Goal: Task Accomplishment & Management: Use online tool/utility

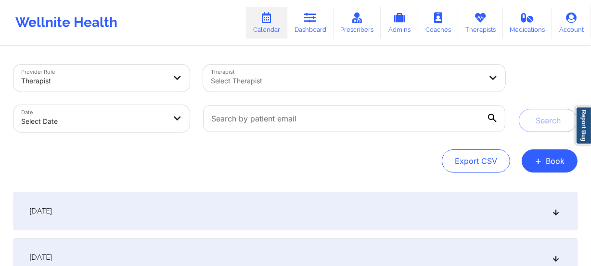
click at [128, 121] on body "Wellnite Health Calendar Dashboard Prescribers Admins Coaches Therapists Medica…" at bounding box center [295, 133] width 591 height 266
select select "2025-8"
select select "2025-9"
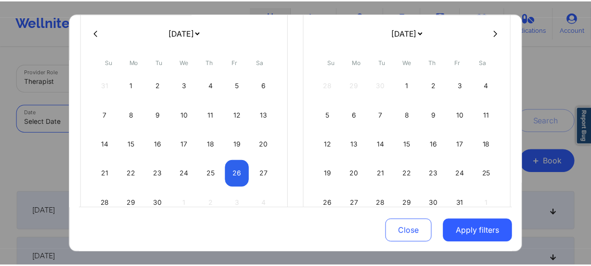
scroll to position [117, 0]
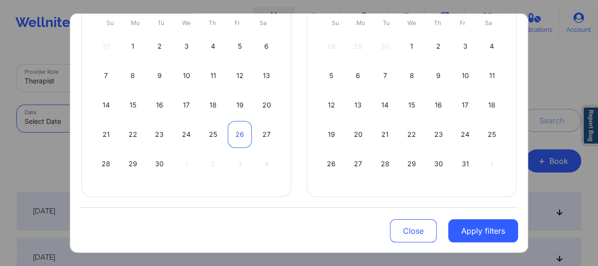
click at [240, 136] on div "26" at bounding box center [240, 134] width 25 height 27
select select "2025-8"
select select "2025-9"
click at [267, 133] on div "27" at bounding box center [266, 134] width 25 height 27
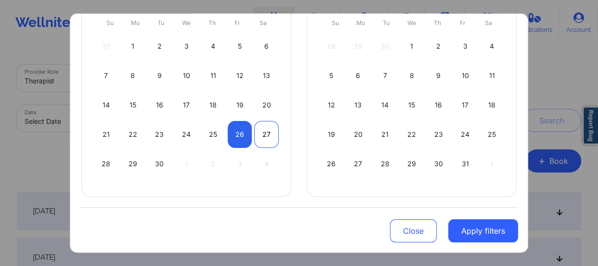
select select "2025-8"
select select "2025-9"
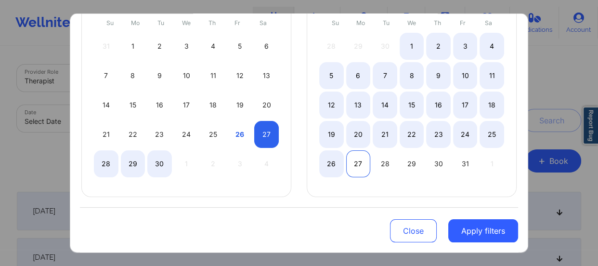
select select "2025-8"
select select "2025-9"
select select "2025-8"
select select "2025-9"
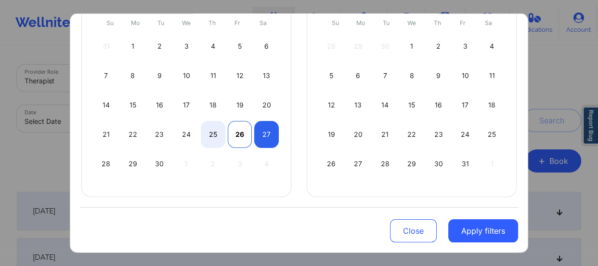
select select "2025-8"
select select "2025-9"
click at [237, 132] on div "26" at bounding box center [240, 134] width 25 height 27
select select "2025-8"
select select "2025-9"
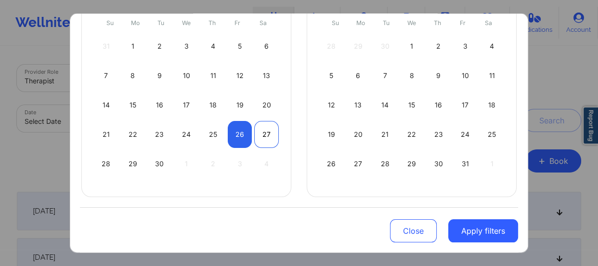
select select "2025-8"
select select "2025-9"
click at [258, 132] on div "27" at bounding box center [266, 134] width 25 height 27
select select "2025-8"
select select "2025-9"
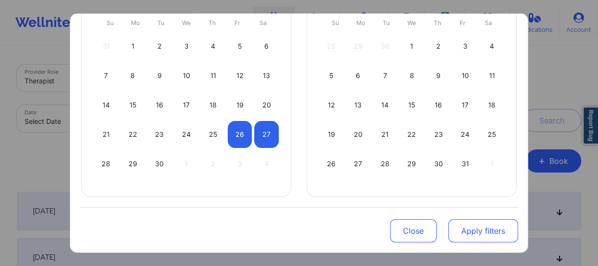
click at [473, 225] on button "Apply filters" at bounding box center [483, 230] width 70 height 23
click at [473, 225] on div "[DATE]" at bounding box center [299, 211] width 564 height 39
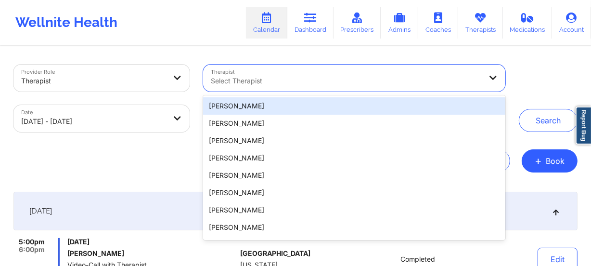
click at [351, 82] on div at bounding box center [346, 81] width 271 height 12
paste input "[PERSON_NAME]"
type input "[PERSON_NAME]"
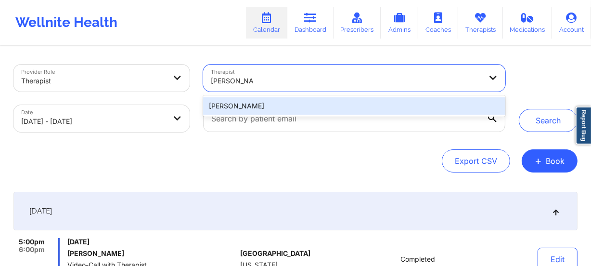
click at [344, 103] on div "[PERSON_NAME]" at bounding box center [354, 105] width 302 height 17
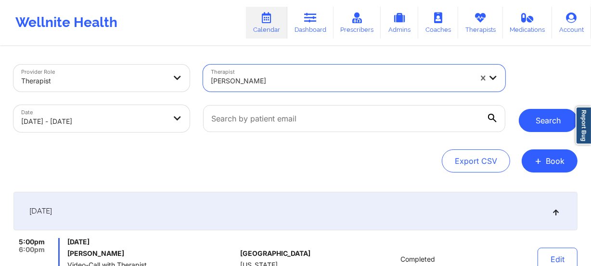
click at [549, 126] on button "Search" at bounding box center [548, 120] width 59 height 23
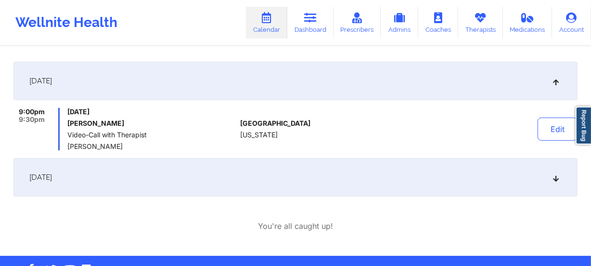
scroll to position [131, 0]
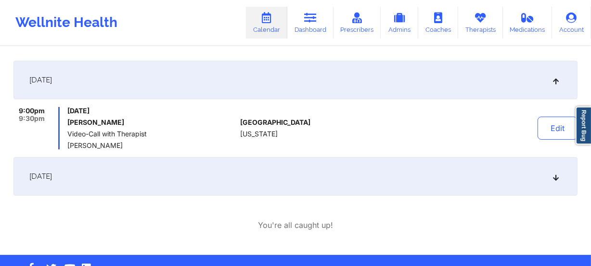
click at [557, 87] on div "[DATE]" at bounding box center [295, 80] width 564 height 39
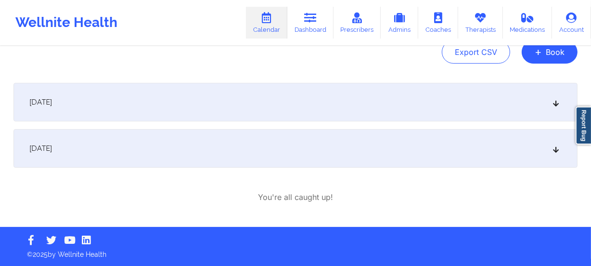
click at [555, 146] on icon at bounding box center [556, 148] width 8 height 7
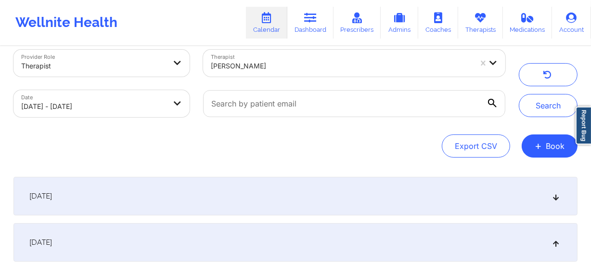
scroll to position [0, 0]
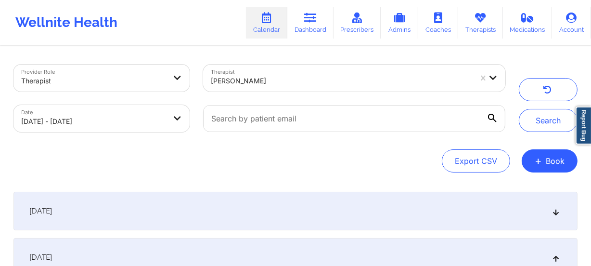
click at [292, 87] on div "[PERSON_NAME]" at bounding box center [341, 80] width 261 height 21
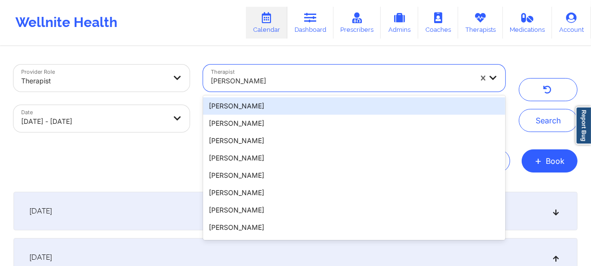
paste input "Alethea Kluver-Williams"
type input "Alethea Kluver-Williams"
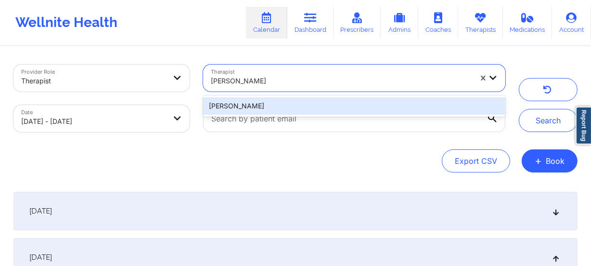
click at [306, 109] on div "Alethea Kluver-Williams" at bounding box center [354, 105] width 302 height 17
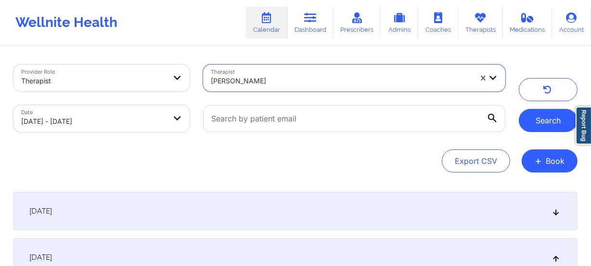
click at [532, 115] on button "Search" at bounding box center [548, 120] width 59 height 23
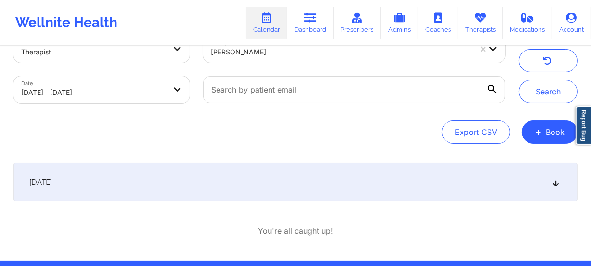
scroll to position [43, 0]
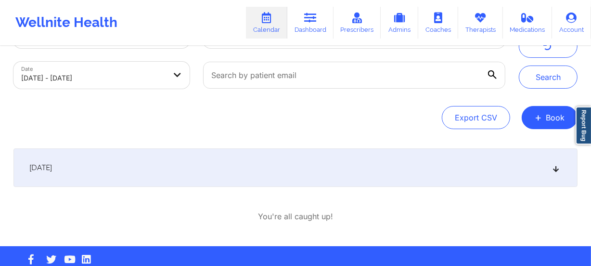
click at [345, 173] on div "[DATE]" at bounding box center [295, 167] width 564 height 39
click at [558, 168] on icon at bounding box center [556, 167] width 8 height 7
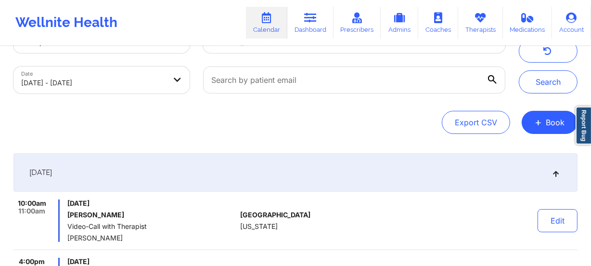
scroll to position [0, 0]
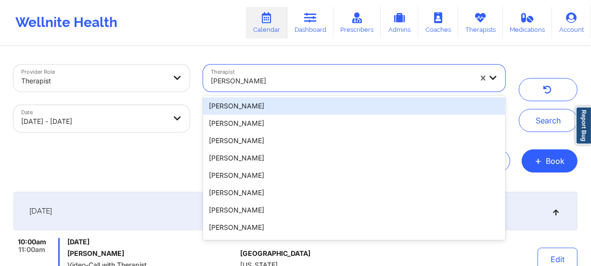
click at [352, 75] on div at bounding box center [341, 81] width 261 height 12
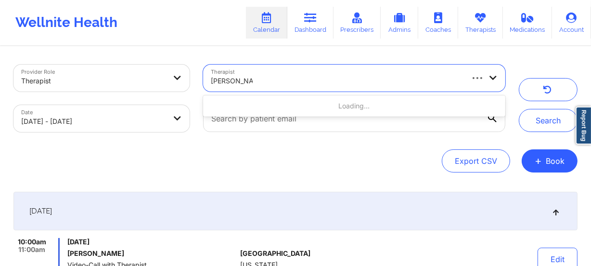
type input "[PERSON_NAME]"
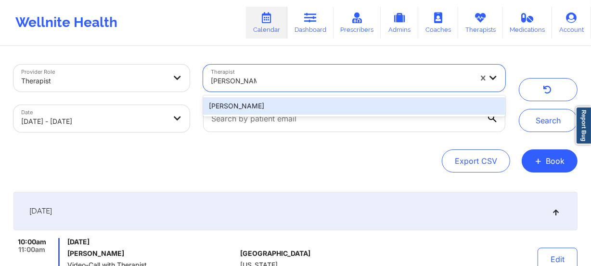
click at [290, 108] on div "[PERSON_NAME]" at bounding box center [354, 105] width 302 height 17
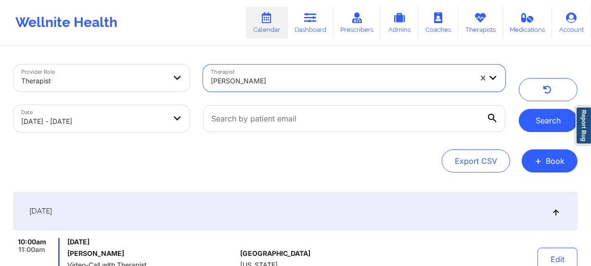
click at [552, 119] on button "Search" at bounding box center [548, 120] width 59 height 23
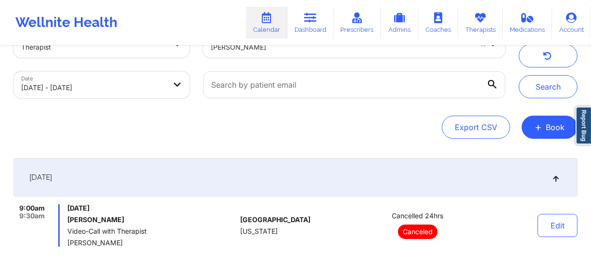
scroll to position [25, 0]
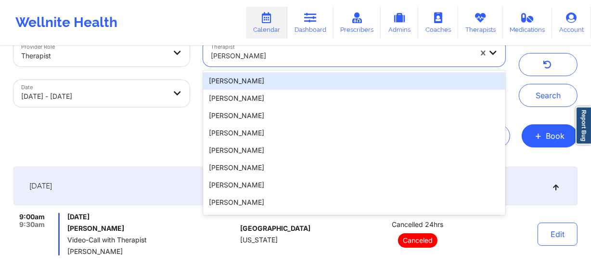
click at [258, 53] on div at bounding box center [341, 56] width 261 height 12
paste input "Alexis Becker"
type input "Alexis Becker"
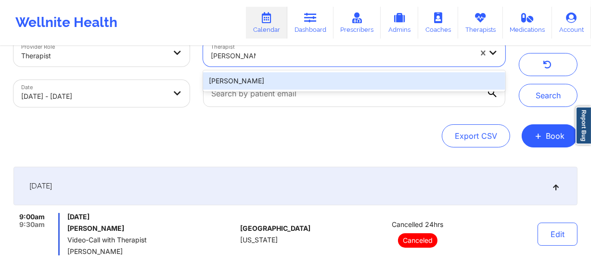
click at [297, 77] on div "Alexis Becker" at bounding box center [354, 80] width 302 height 17
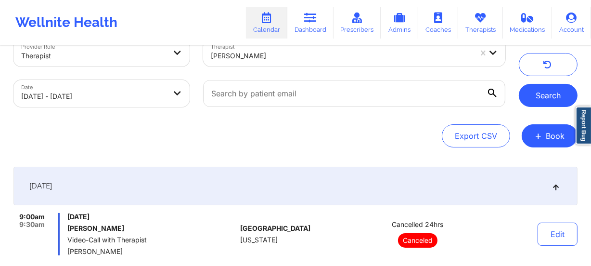
click at [560, 95] on button "Search" at bounding box center [548, 95] width 59 height 23
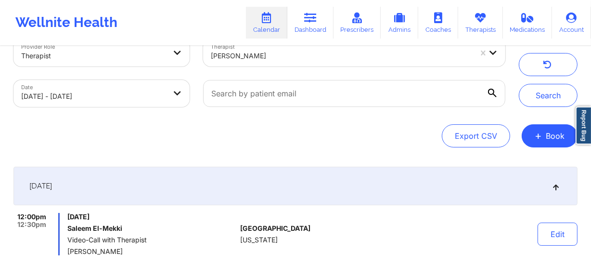
click at [280, 60] on div at bounding box center [341, 56] width 261 height 12
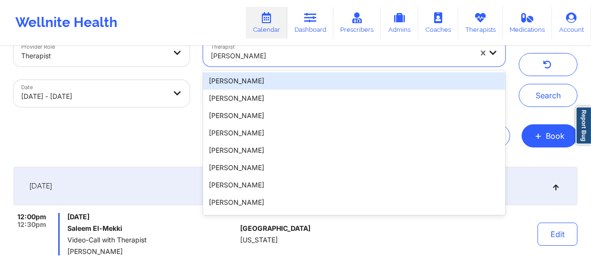
paste input "Alexis Fuller"
type input "Alexis Fuller"
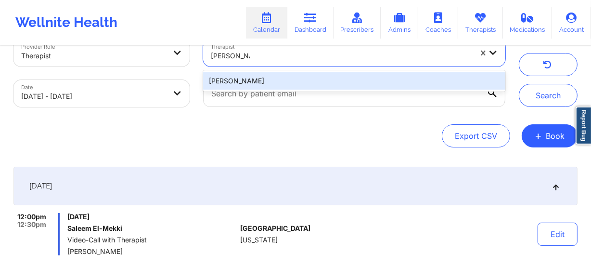
click at [286, 76] on div "Alexis Fuller" at bounding box center [354, 80] width 302 height 17
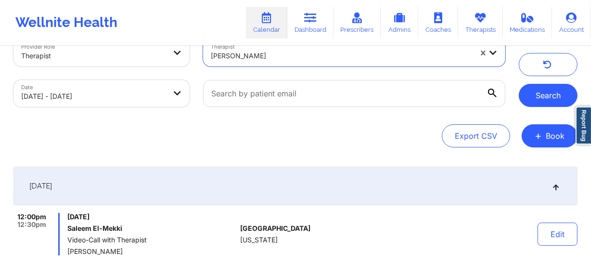
click at [533, 90] on button "Search" at bounding box center [548, 95] width 59 height 23
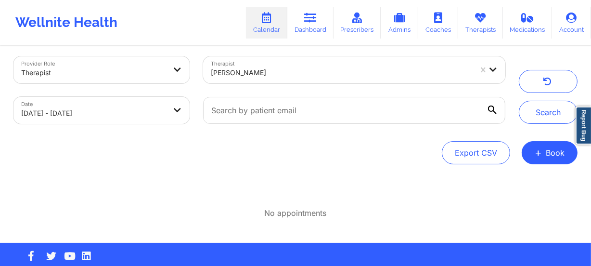
scroll to position [0, 0]
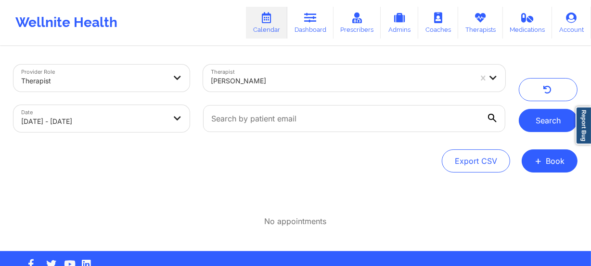
click at [549, 121] on button "Search" at bounding box center [548, 120] width 59 height 23
click at [293, 82] on div at bounding box center [341, 81] width 261 height 12
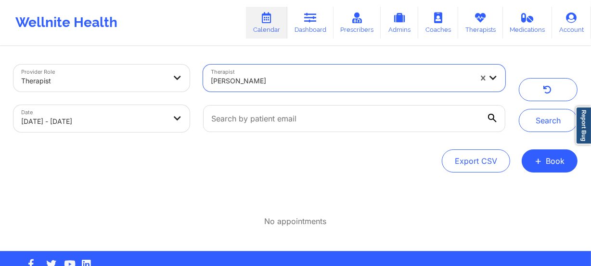
paste input "Alicia Green -Scott"
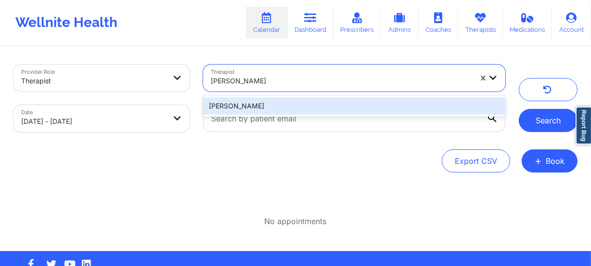
type input "Alicia Green -Scott"
click at [544, 118] on button "Search" at bounding box center [548, 120] width 59 height 23
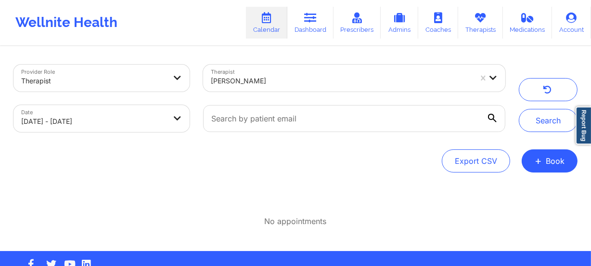
click at [299, 83] on div at bounding box center [341, 81] width 261 height 12
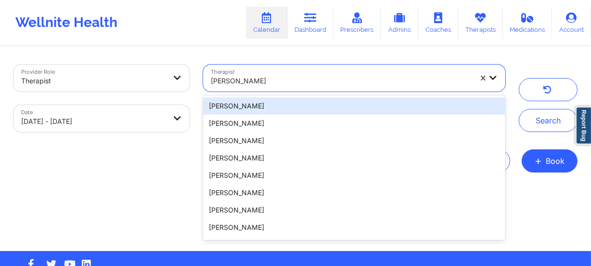
paste input "Alicia Green -Scott"
type input "Alicia Green -Scott"
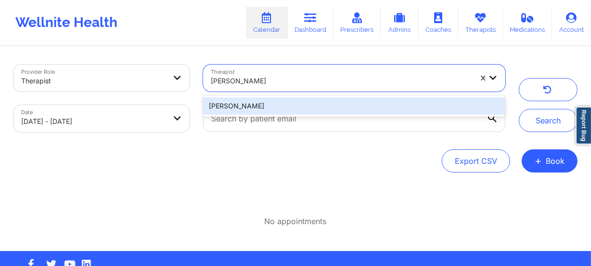
click at [306, 101] on div "Alicia Green -Scott" at bounding box center [354, 105] width 302 height 17
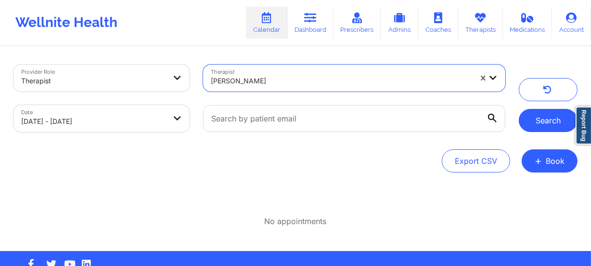
click at [542, 117] on button "Search" at bounding box center [548, 120] width 59 height 23
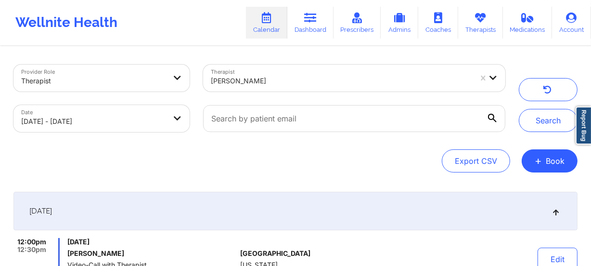
click at [299, 82] on div at bounding box center [341, 81] width 261 height 12
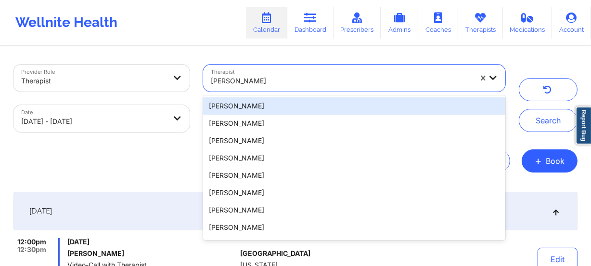
paste input "Alicia Jones"
type input "Alicia Jones"
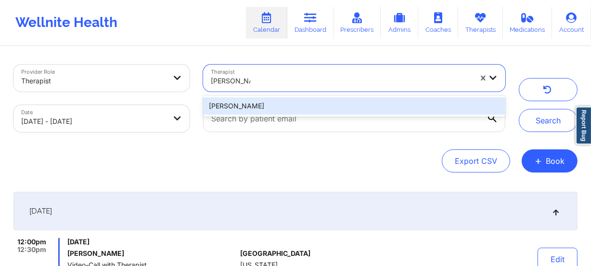
click at [305, 101] on div "Alicia Jones" at bounding box center [354, 105] width 302 height 17
click at [305, 101] on div at bounding box center [354, 118] width 316 height 40
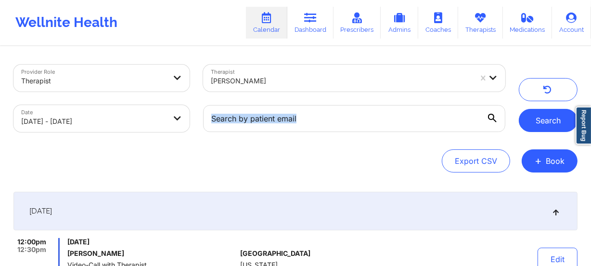
click at [539, 113] on button "Search" at bounding box center [548, 120] width 59 height 23
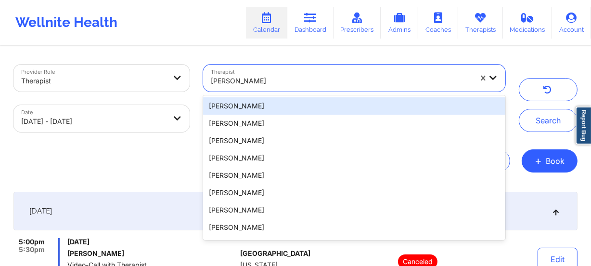
click at [263, 89] on div "Alicia Jones" at bounding box center [341, 80] width 261 height 21
paste input "Amy Evans-Gean"
type input "Amy Evans-Gean"
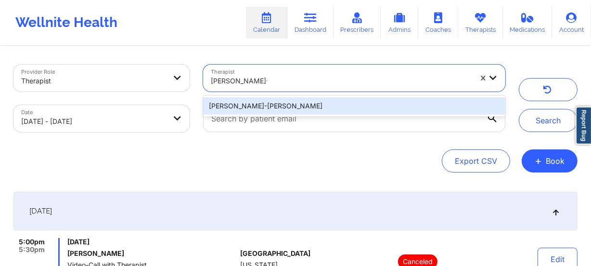
click at [292, 104] on div "Amy Evans-Gean" at bounding box center [354, 105] width 302 height 17
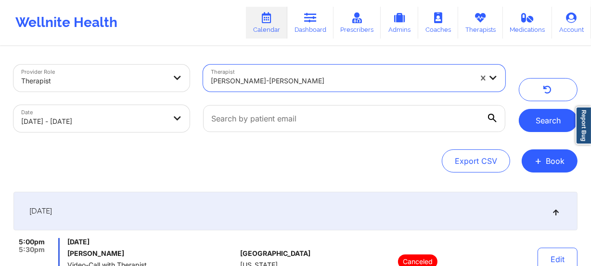
click at [546, 112] on button "Search" at bounding box center [548, 120] width 59 height 23
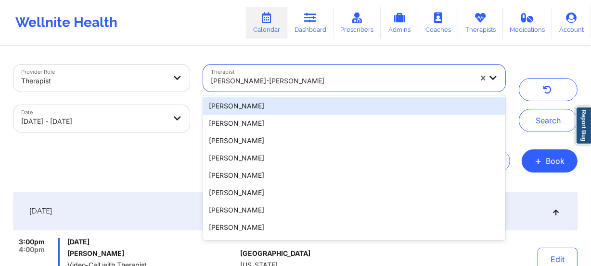
click at [269, 78] on div at bounding box center [341, 81] width 261 height 12
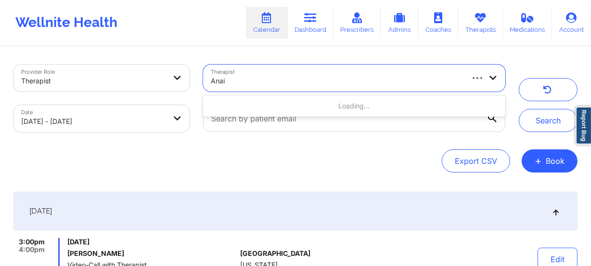
type input "Anais"
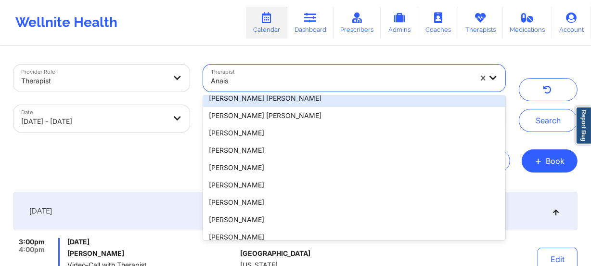
scroll to position [102, 0]
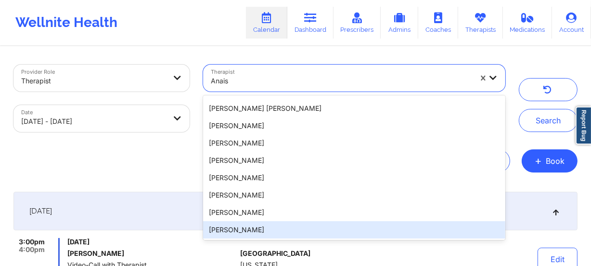
click at [281, 224] on div "Anais Quiñonez" at bounding box center [354, 229] width 302 height 17
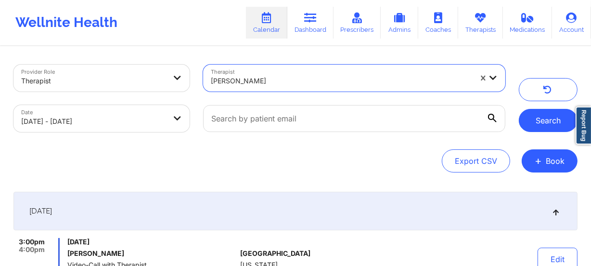
click at [544, 121] on button "Search" at bounding box center [548, 120] width 59 height 23
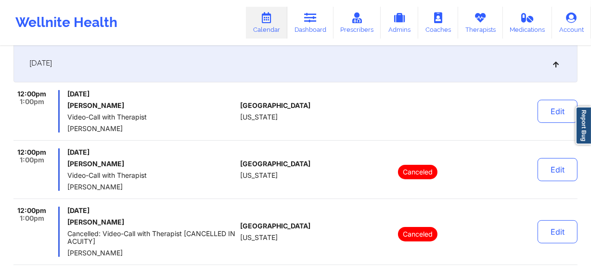
scroll to position [175, 0]
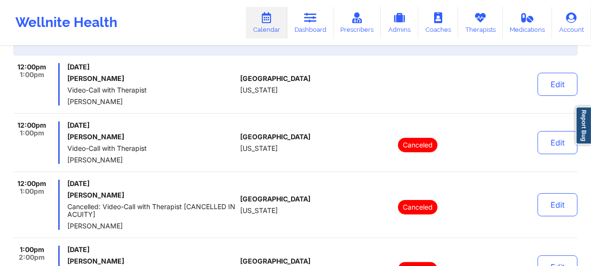
click at [247, 152] on div "United States Florida" at bounding box center [293, 142] width 107 height 42
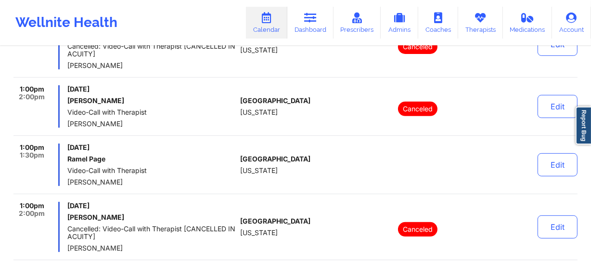
scroll to position [350, 0]
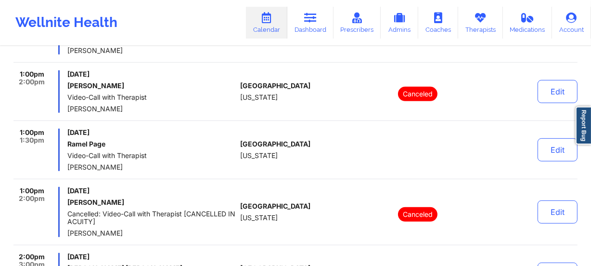
click at [225, 130] on span "[DATE]" at bounding box center [151, 133] width 169 height 8
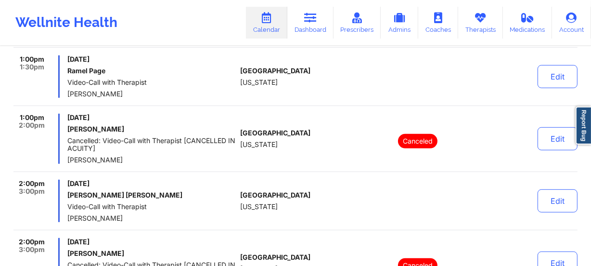
scroll to position [438, 0]
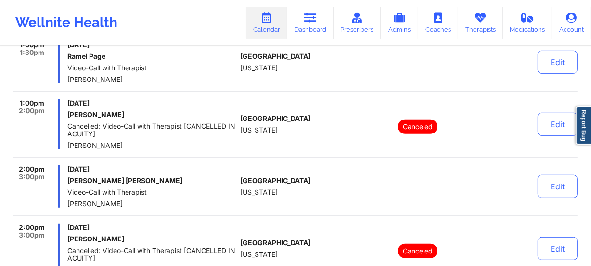
click at [239, 145] on div "1:00pm 2:00pm Friday, September 26, 2025 Betzaida Lamourtte-Disla Cancelled: Vi…" at bounding box center [295, 128] width 564 height 58
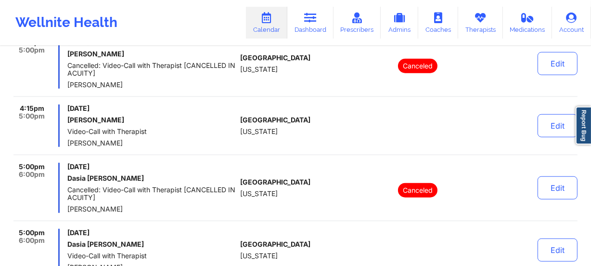
scroll to position [700, 0]
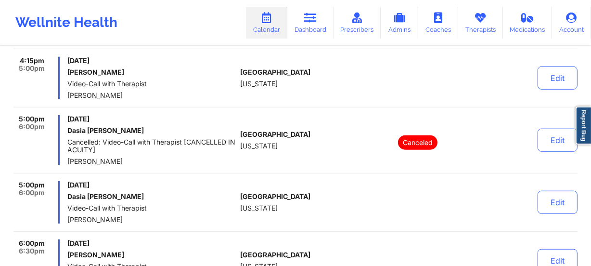
scroll to position [849, 0]
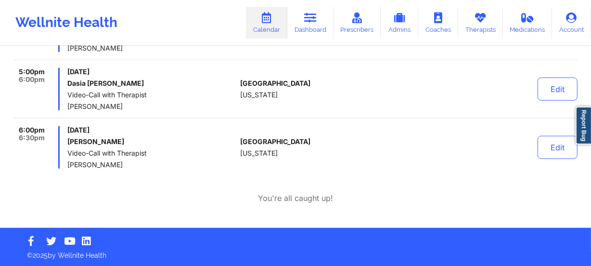
click at [262, 83] on span "[GEOGRAPHIC_DATA]" at bounding box center [275, 83] width 70 height 8
click at [211, 128] on span "[DATE]" at bounding box center [151, 130] width 169 height 8
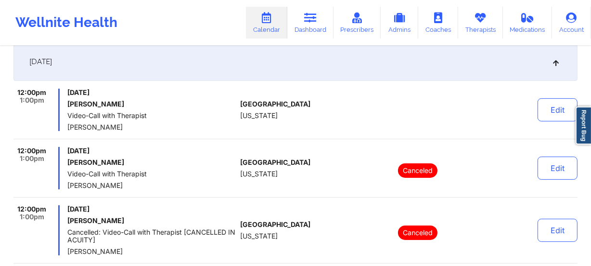
scroll to position [0, 0]
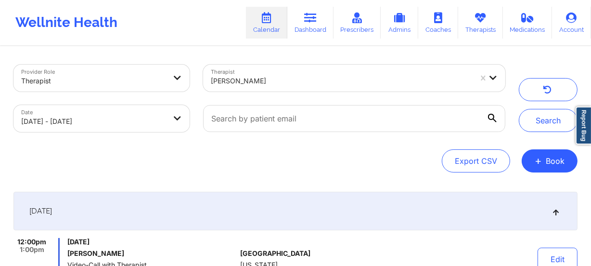
click at [290, 83] on div at bounding box center [341, 81] width 261 height 12
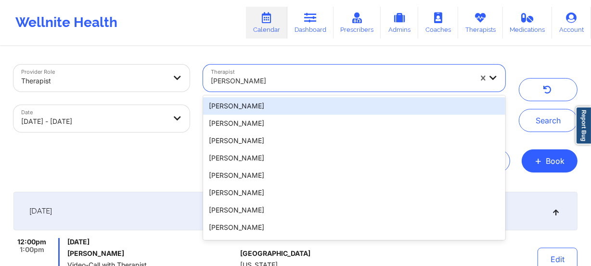
paste input "Andrea Steen"
type input "Andrea Steen"
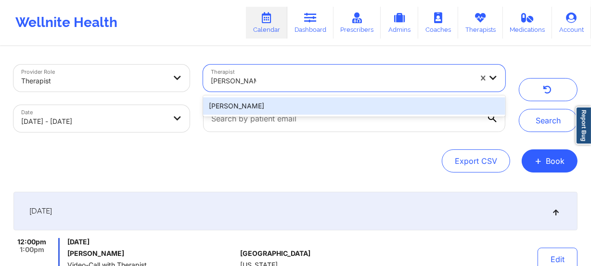
click at [288, 98] on div "Andrea Steen" at bounding box center [354, 105] width 302 height 17
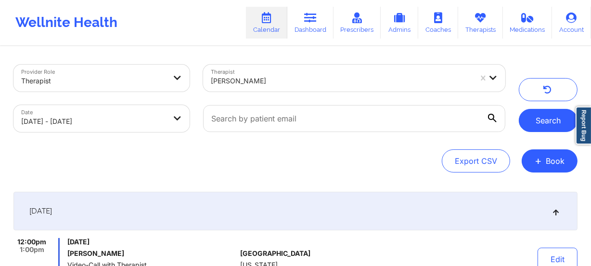
click at [549, 117] on button "Search" at bounding box center [548, 120] width 59 height 23
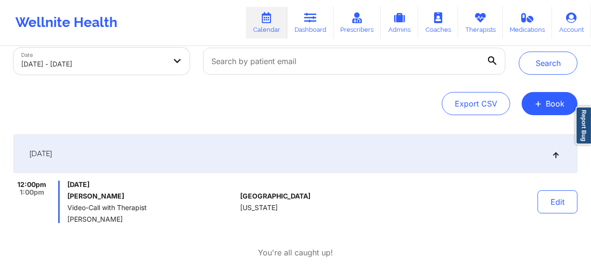
scroll to position [113, 0]
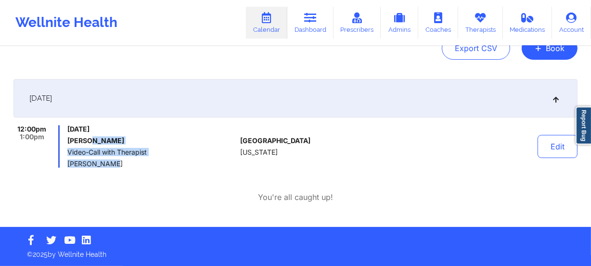
drag, startPoint x: 221, startPoint y: 163, endPoint x: 87, endPoint y: 139, distance: 136.1
click at [87, 139] on div "Friday, September 26, 2025 Christina Hoyt Video-Call with Therapist Andrea Steen" at bounding box center [151, 146] width 169 height 42
click at [136, 144] on div "Friday, September 26, 2025 Christina Hoyt Video-Call with Therapist Andrea Steen" at bounding box center [151, 146] width 169 height 42
drag, startPoint x: 89, startPoint y: 135, endPoint x: 131, endPoint y: 166, distance: 52.1
click at [131, 166] on div "Friday, September 26, 2025 Christina Hoyt Video-Call with Therapist Andrea Steen" at bounding box center [151, 146] width 169 height 42
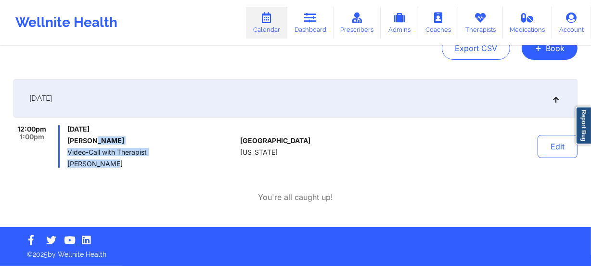
click at [132, 166] on span "Andrea Steen" at bounding box center [151, 164] width 169 height 8
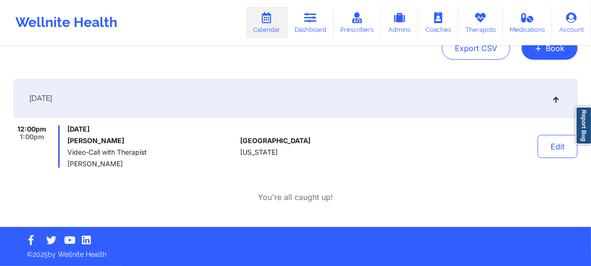
drag, startPoint x: 124, startPoint y: 128, endPoint x: 148, endPoint y: 163, distance: 42.2
click at [148, 163] on div "Friday, September 26, 2025 Christina Hoyt Video-Call with Therapist Andrea Steen" at bounding box center [151, 146] width 169 height 42
click at [148, 163] on span "Andrea Steen" at bounding box center [151, 164] width 169 height 8
drag, startPoint x: 165, startPoint y: 134, endPoint x: 175, endPoint y: 164, distance: 31.2
click at [175, 164] on div "Friday, September 26, 2025 Christina Hoyt Video-Call with Therapist Andrea Steen" at bounding box center [151, 146] width 169 height 42
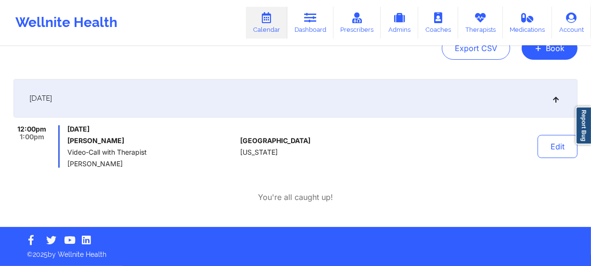
click at [175, 164] on span "Andrea Steen" at bounding box center [151, 164] width 169 height 8
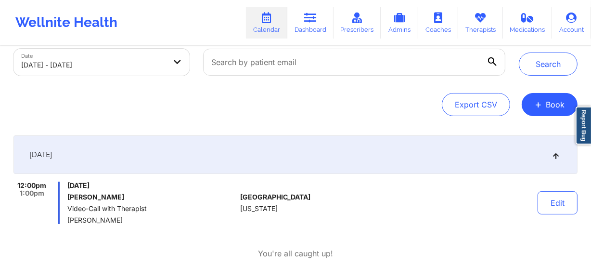
scroll to position [0, 0]
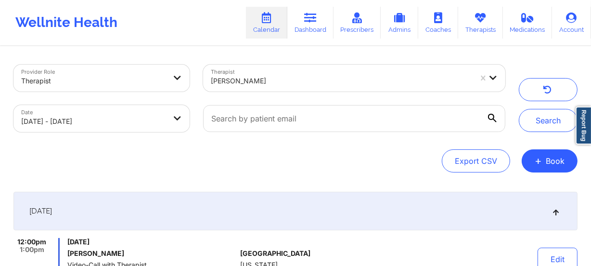
click at [295, 84] on div at bounding box center [341, 81] width 261 height 12
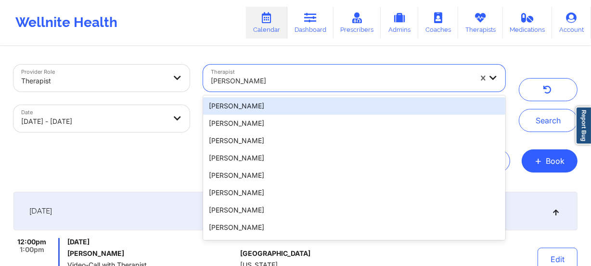
paste input "[PERSON_NAME]"
type input "[PERSON_NAME]"
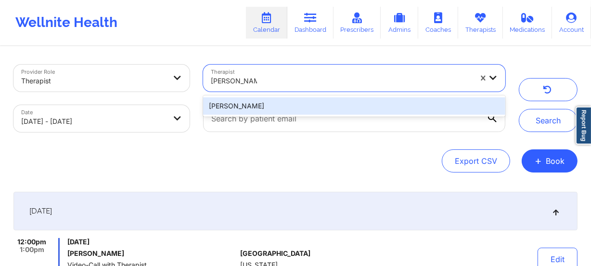
click at [294, 101] on div "[PERSON_NAME]" at bounding box center [354, 105] width 302 height 17
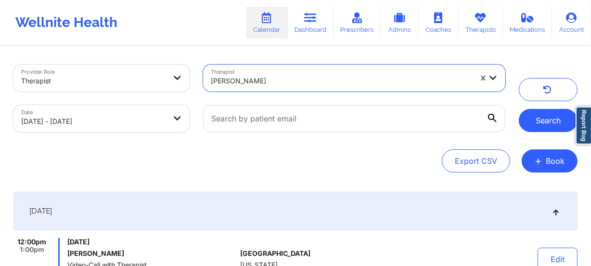
click at [540, 114] on button "Search" at bounding box center [548, 120] width 59 height 23
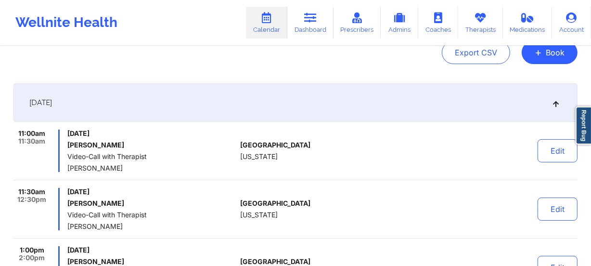
scroll to position [87, 0]
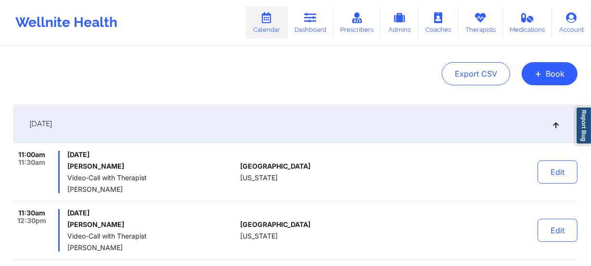
click at [256, 178] on span "[US_STATE]" at bounding box center [259, 178] width 38 height 8
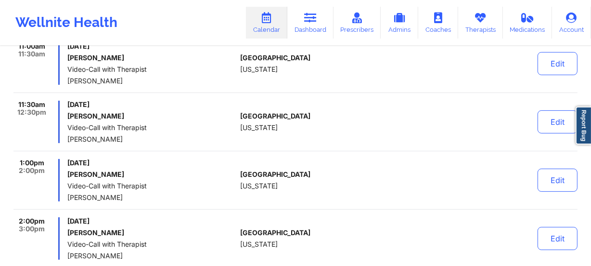
scroll to position [175, 0]
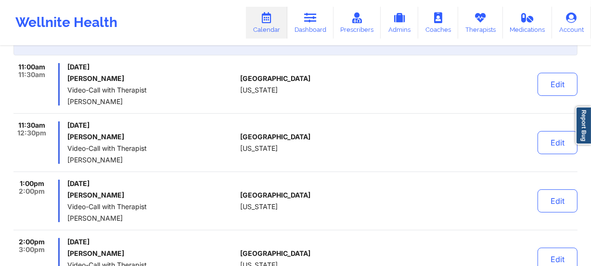
click at [194, 164] on div "11:30am 12:30pm Friday, September 26, 2025 Latisha Thomas McLeod Video-Call wit…" at bounding box center [295, 146] width 564 height 51
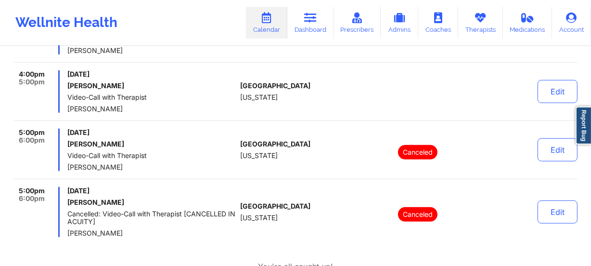
scroll to position [569, 0]
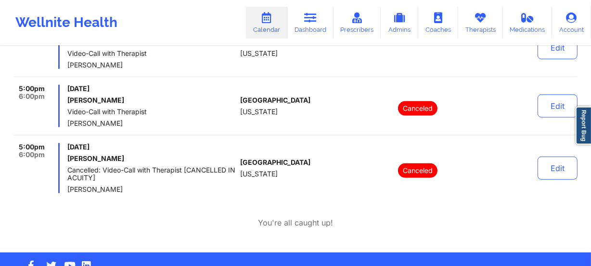
click at [164, 124] on span "[PERSON_NAME]" at bounding box center [151, 123] width 169 height 8
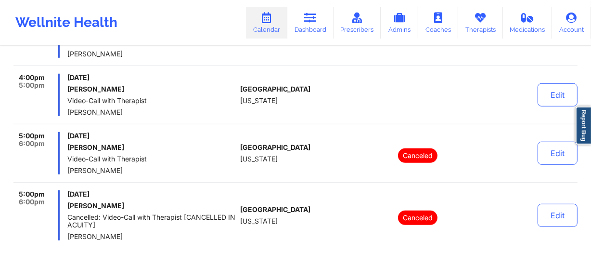
scroll to position [525, 0]
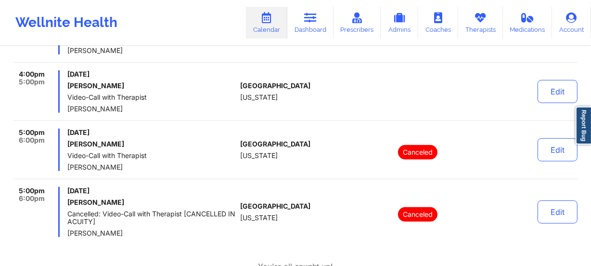
drag, startPoint x: 222, startPoint y: 111, endPoint x: 219, endPoint y: 118, distance: 8.2
click at [222, 111] on span "[PERSON_NAME]" at bounding box center [151, 109] width 169 height 8
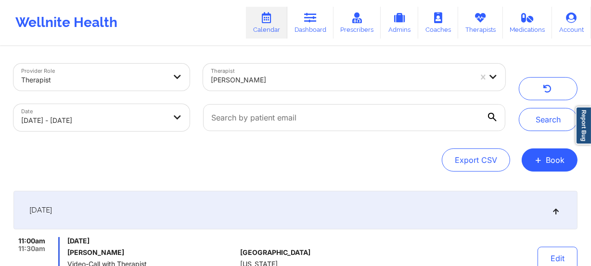
scroll to position [0, 0]
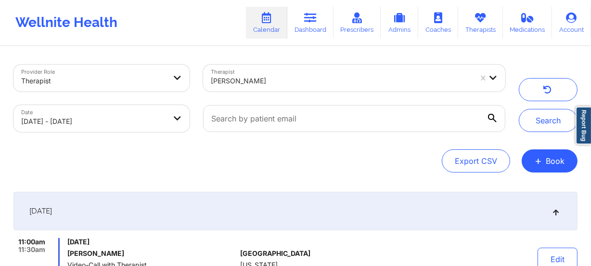
click at [281, 90] on div "[PERSON_NAME]" at bounding box center [341, 80] width 261 height 21
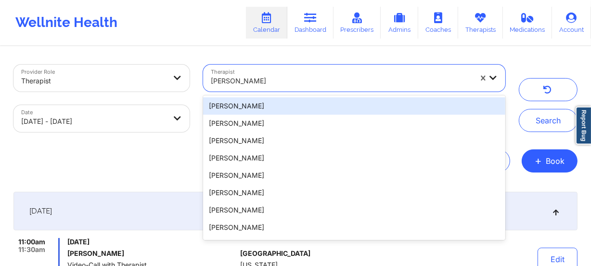
paste input "[PERSON_NAME]"
type input "[PERSON_NAME]"
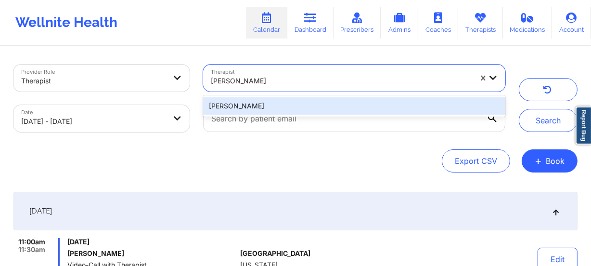
click at [274, 102] on div "[PERSON_NAME]" at bounding box center [354, 105] width 302 height 17
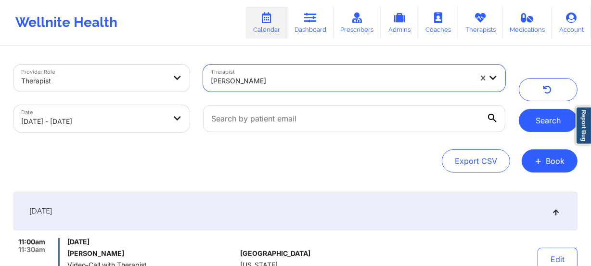
click at [561, 125] on button "Search" at bounding box center [548, 120] width 59 height 23
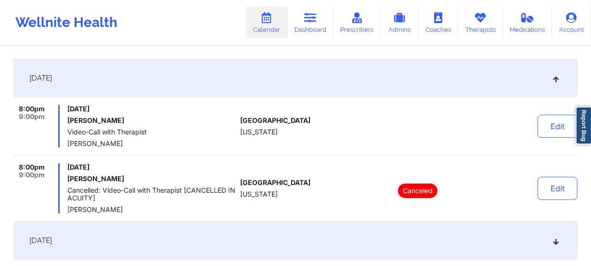
scroll to position [131, 0]
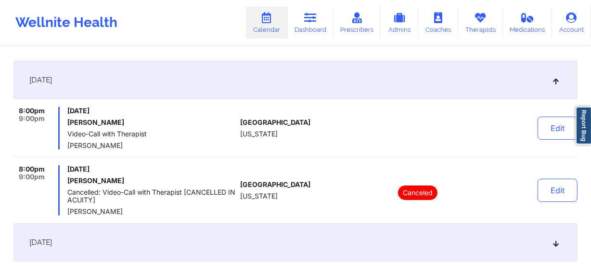
click at [555, 80] on icon at bounding box center [556, 80] width 8 height 7
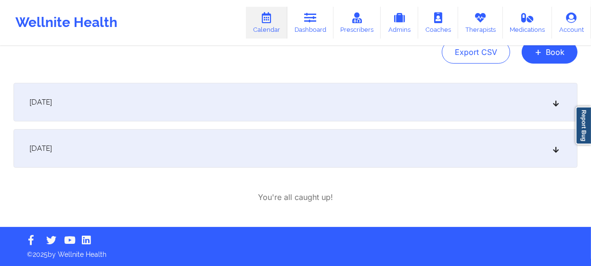
click at [468, 151] on div "[DATE]" at bounding box center [295, 148] width 564 height 39
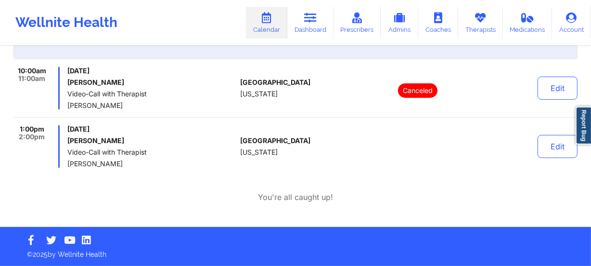
scroll to position [0, 0]
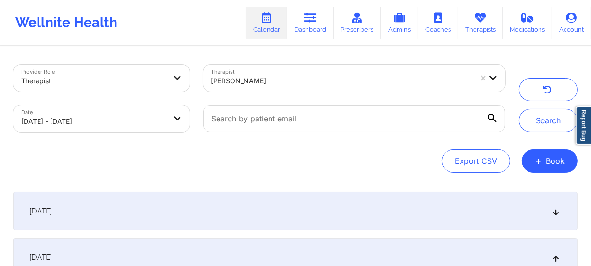
click at [255, 86] on div at bounding box center [341, 81] width 261 height 12
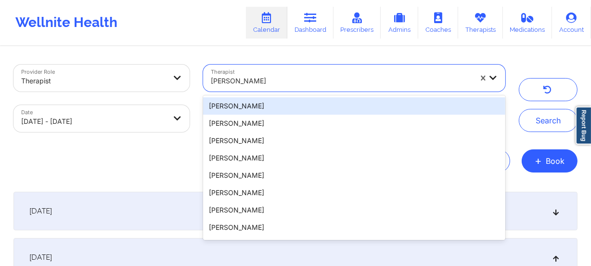
paste input "April Sanchez"
type input "April Sanchez"
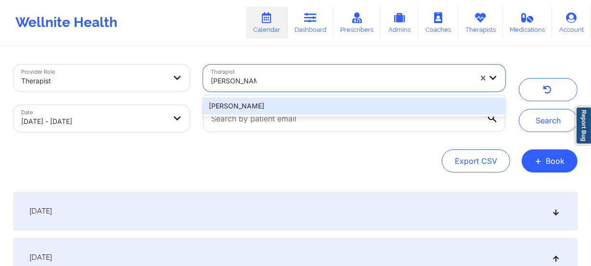
click at [303, 106] on div "April Sanchez" at bounding box center [354, 105] width 302 height 17
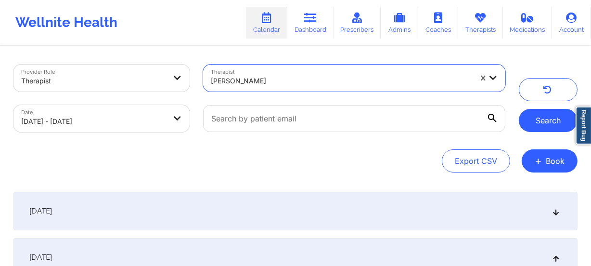
click at [535, 118] on button "Search" at bounding box center [548, 120] width 59 height 23
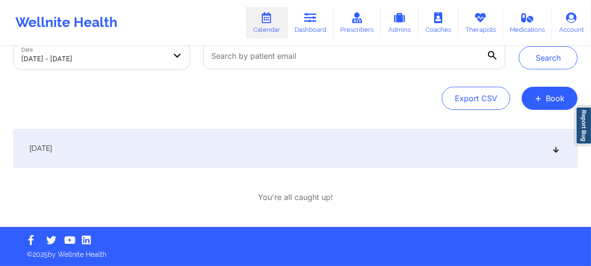
click at [349, 148] on div "[DATE]" at bounding box center [295, 148] width 564 height 39
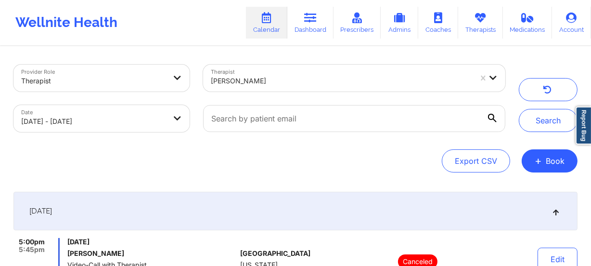
click at [320, 76] on div at bounding box center [341, 81] width 261 height 12
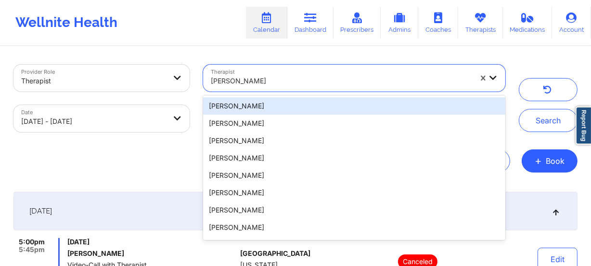
paste input "Aquilla Simmons"
type input "Aquilla Simmons"
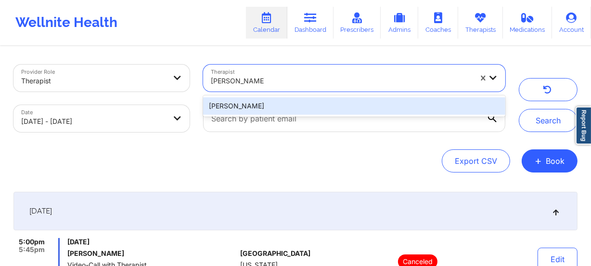
click at [319, 104] on div "Aquilla Simmons" at bounding box center [354, 105] width 302 height 17
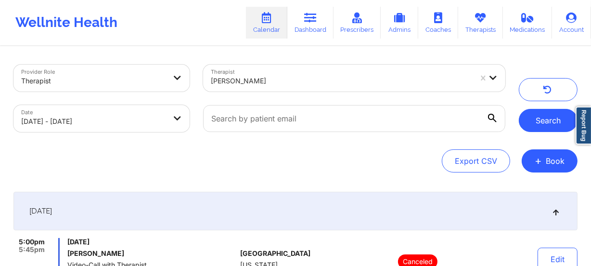
click at [539, 115] on button "Search" at bounding box center [548, 120] width 59 height 23
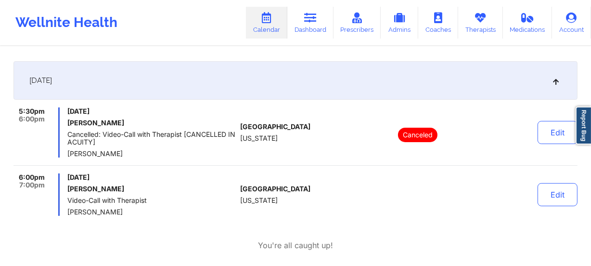
scroll to position [43, 0]
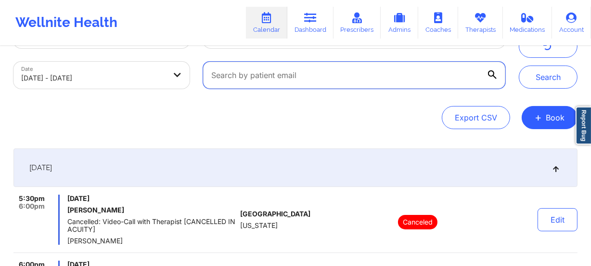
click at [301, 76] on input "text" at bounding box center [354, 75] width 302 height 27
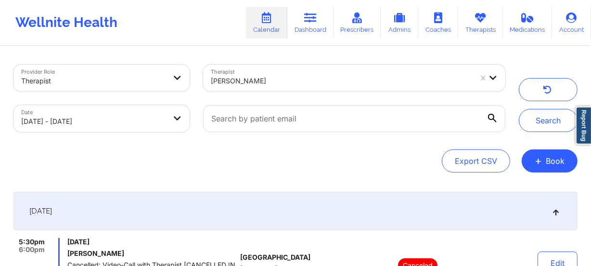
click at [310, 80] on div at bounding box center [341, 81] width 261 height 12
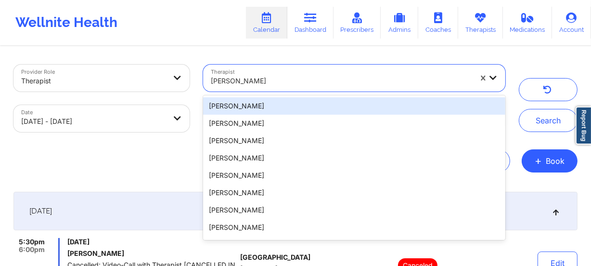
paste input "Ashley Jackson"
type input "Ashley Jackson"
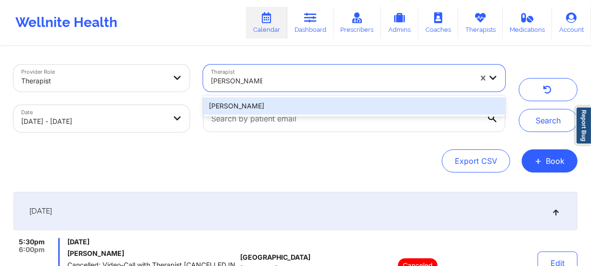
click at [357, 103] on div "Ashley Jackson" at bounding box center [354, 105] width 302 height 17
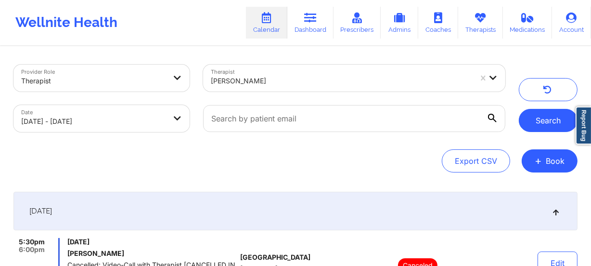
click at [538, 117] on button "Search" at bounding box center [548, 120] width 59 height 23
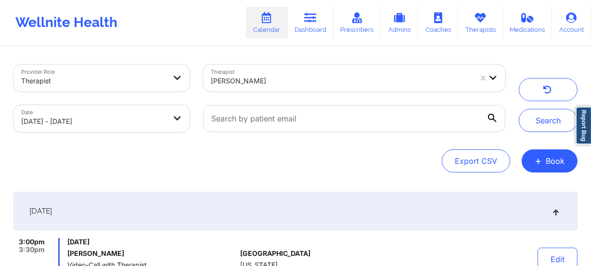
click at [316, 85] on div at bounding box center [341, 81] width 261 height 12
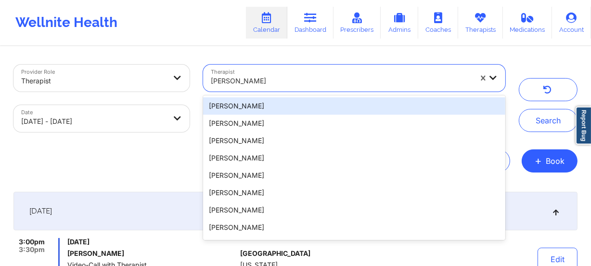
paste input "Belkis M Hernandez"
type input "Belkis M Hernandez"
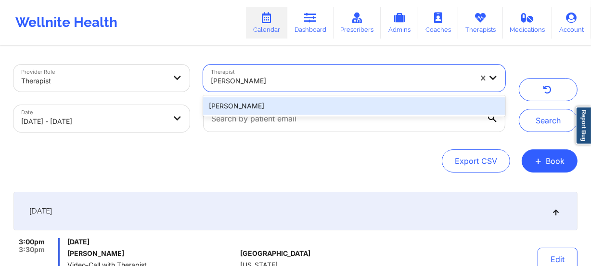
click at [256, 107] on div "Belkis M Hernandez" at bounding box center [354, 105] width 302 height 17
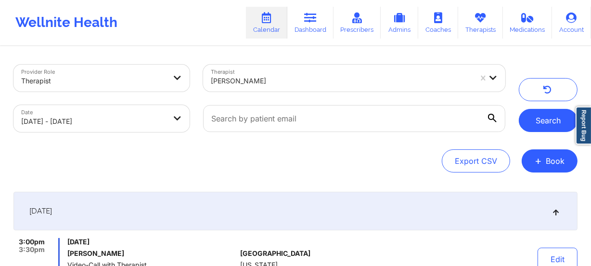
click at [541, 121] on button "Search" at bounding box center [548, 120] width 59 height 23
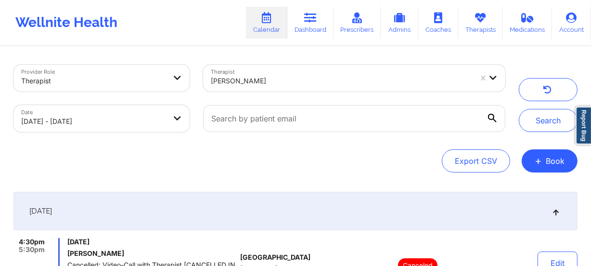
click at [309, 88] on div "Belkis M Hernandez" at bounding box center [341, 80] width 261 height 21
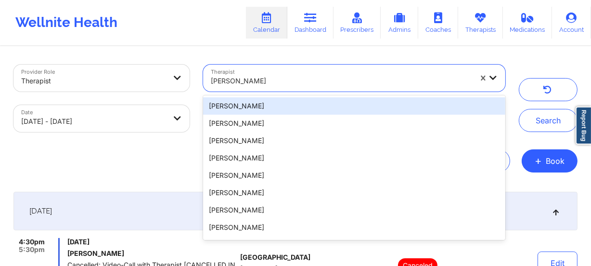
paste input "[PERSON_NAME] Oh"
type input "[PERSON_NAME] Oh"
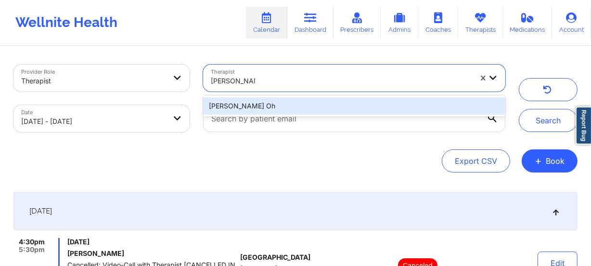
click at [313, 102] on div "[PERSON_NAME] Oh" at bounding box center [354, 105] width 302 height 17
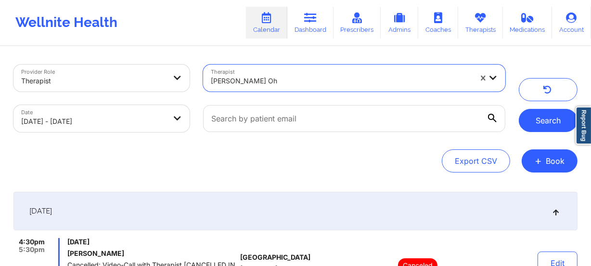
click at [560, 122] on button "Search" at bounding box center [548, 120] width 59 height 23
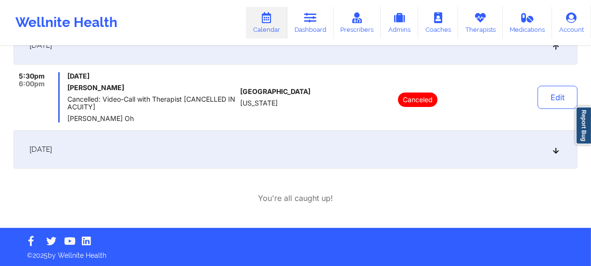
scroll to position [167, 0]
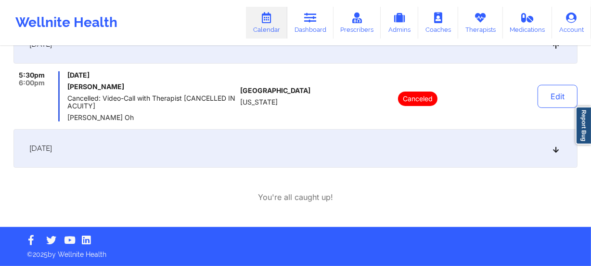
click at [314, 163] on div "[DATE]" at bounding box center [295, 148] width 564 height 39
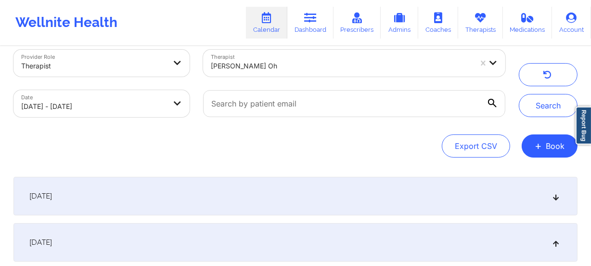
scroll to position [0, 0]
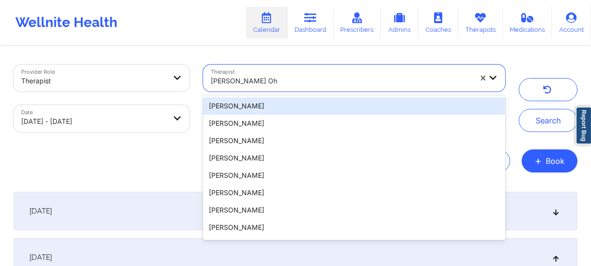
click at [350, 77] on div at bounding box center [341, 81] width 261 height 12
paste input "[PERSON_NAME]"
type input "[PERSON_NAME]"
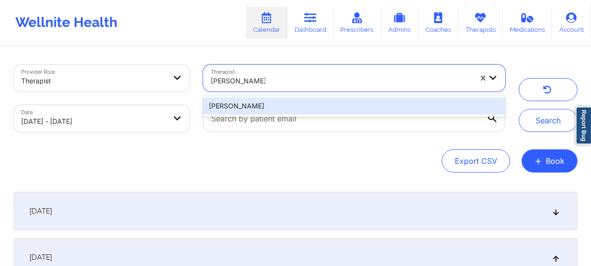
click at [351, 104] on div "[PERSON_NAME]" at bounding box center [354, 105] width 302 height 17
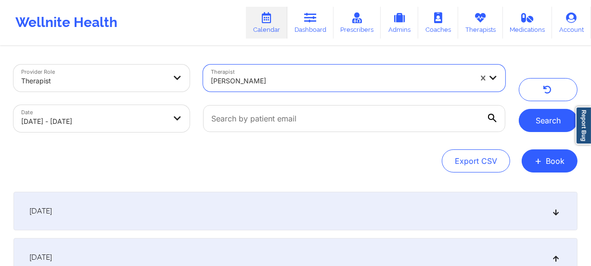
click at [556, 115] on button "Search" at bounding box center [548, 120] width 59 height 23
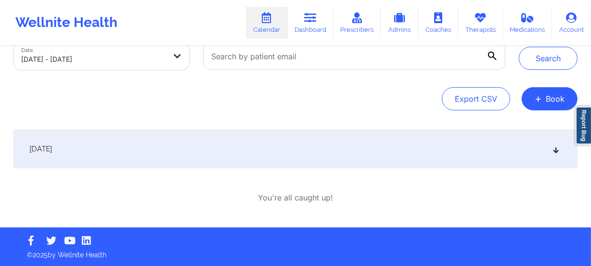
scroll to position [63, 0]
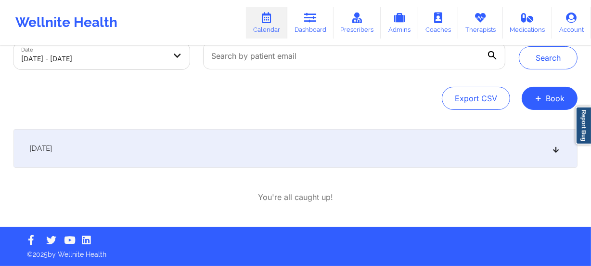
click at [447, 164] on div "[DATE]" at bounding box center [295, 148] width 564 height 39
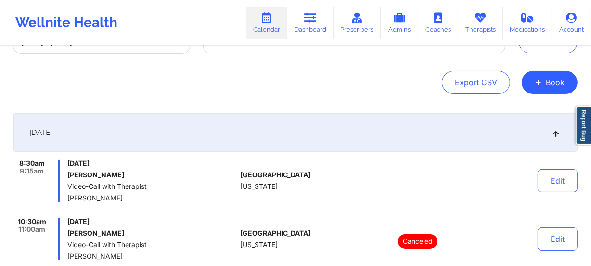
scroll to position [106, 0]
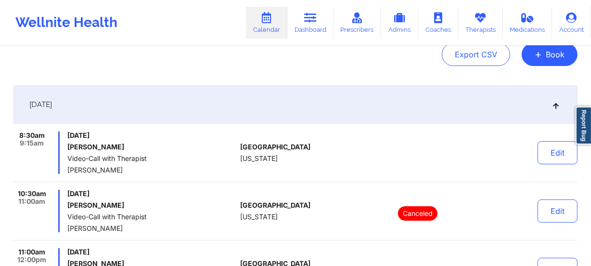
click at [317, 146] on div "United States Texas" at bounding box center [293, 152] width 107 height 42
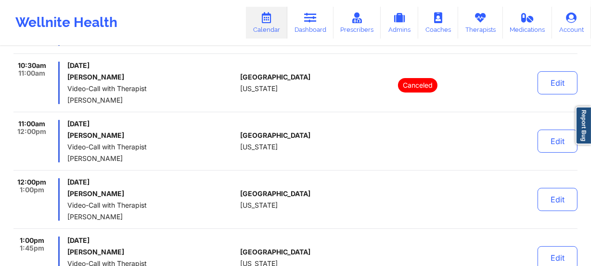
scroll to position [238, 0]
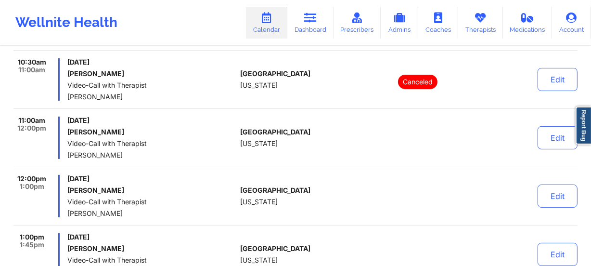
click at [242, 145] on span "[US_STATE]" at bounding box center [259, 144] width 38 height 8
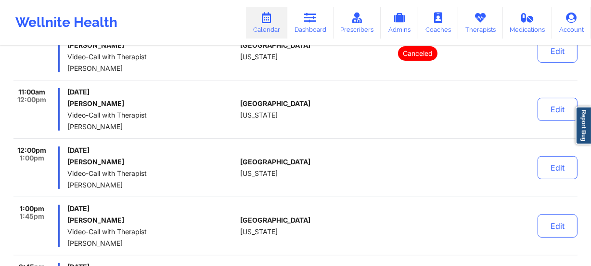
scroll to position [282, 0]
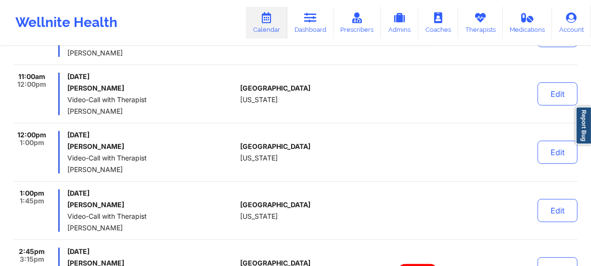
click at [286, 139] on div "United States Texas" at bounding box center [293, 152] width 107 height 42
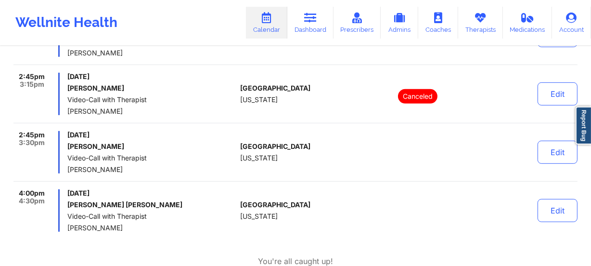
scroll to position [457, 0]
click at [254, 123] on div "8:30am 9:15am Friday, September 26, 2025 Rehan Yazdani Video-Call with Therapis…" at bounding box center [295, 6] width 564 height 450
click at [186, 197] on div "Friday, September 26, 2025 Raymond Francisco Lepe Video-Call with Therapist Bev…" at bounding box center [151, 210] width 169 height 42
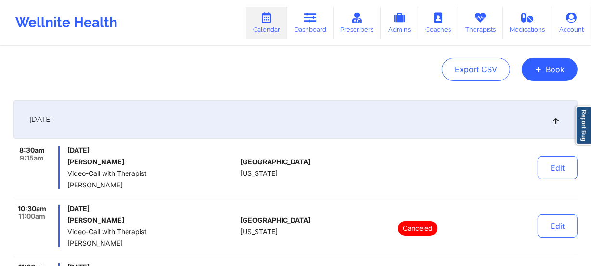
scroll to position [0, 0]
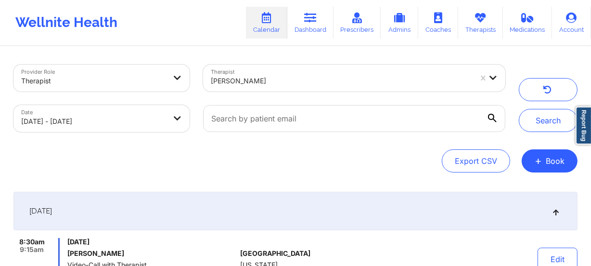
click at [299, 87] on div "[PERSON_NAME]" at bounding box center [341, 80] width 261 height 21
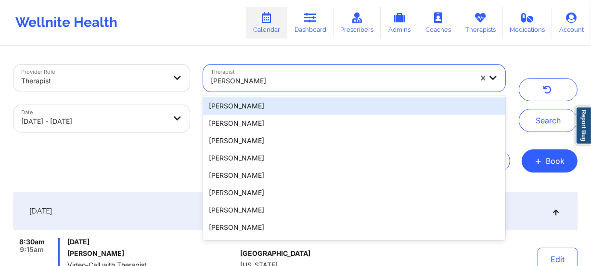
paste input "Breanna Wright"
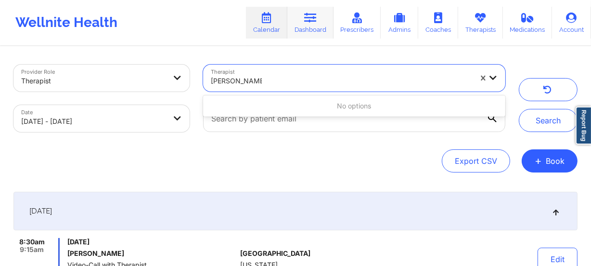
type input "Breanna Wright"
click at [338, 89] on div "[PERSON_NAME]" at bounding box center [341, 80] width 261 height 21
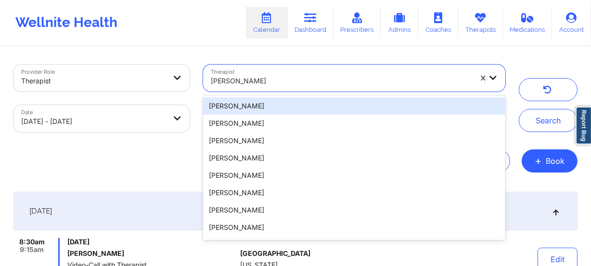
paste input "Breanna Wright"
type input "Breanna Wright"
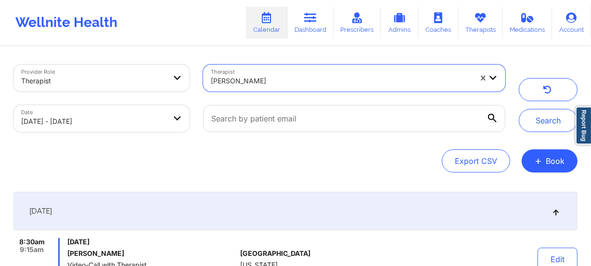
click at [328, 87] on div "[PERSON_NAME]" at bounding box center [338, 78] width 270 height 27
click at [321, 77] on div at bounding box center [341, 81] width 261 height 12
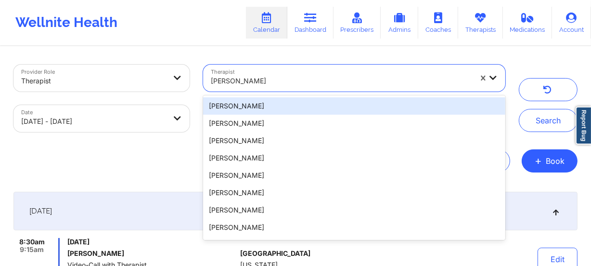
click at [274, 70] on div "[PERSON_NAME]" at bounding box center [341, 80] width 261 height 21
paste input "[PERSON_NAME]"
type input "[PERSON_NAME]"
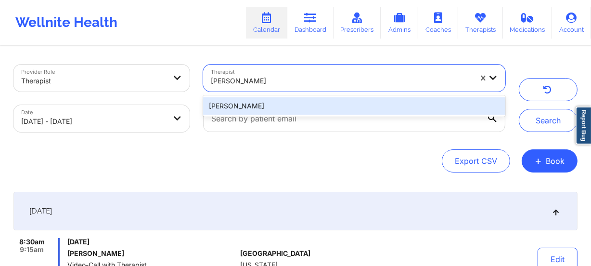
click at [468, 98] on div "[PERSON_NAME]" at bounding box center [354, 105] width 302 height 17
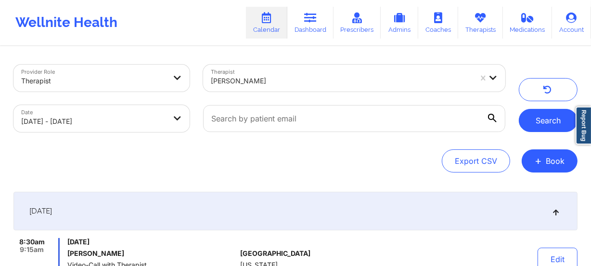
click at [541, 115] on button "Search" at bounding box center [548, 120] width 59 height 23
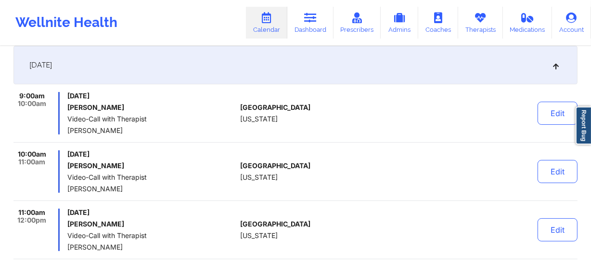
scroll to position [131, 0]
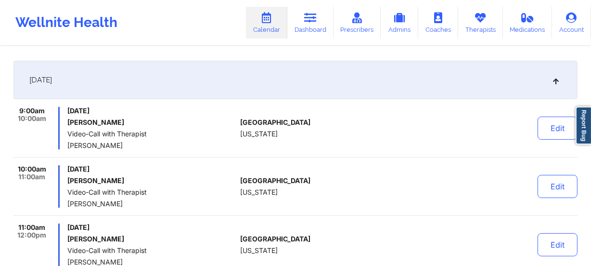
click at [327, 174] on div "United States Florida" at bounding box center [293, 186] width 107 height 42
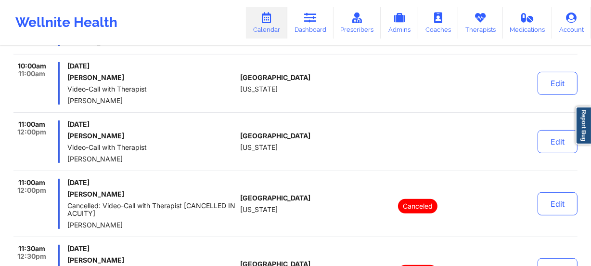
scroll to position [262, 0]
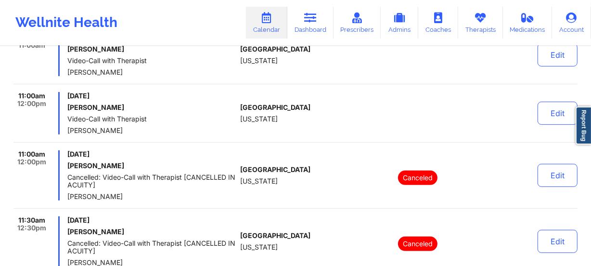
click at [366, 117] on div at bounding box center [418, 113] width 134 height 42
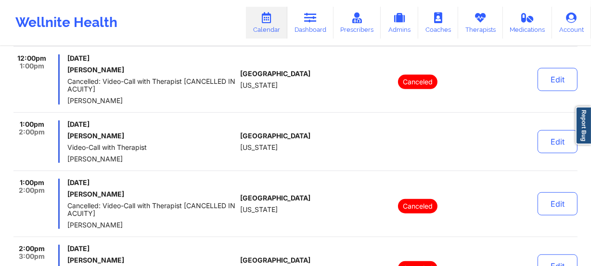
scroll to position [569, 0]
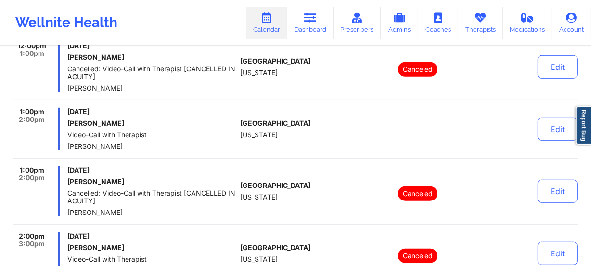
click at [292, 143] on div "United States Florida" at bounding box center [293, 129] width 107 height 42
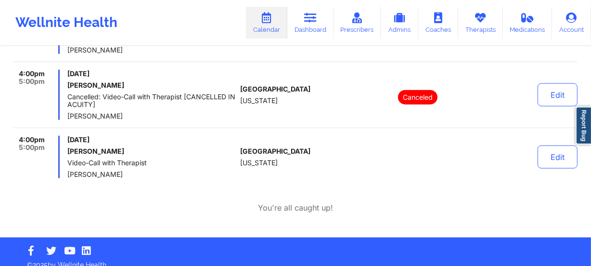
scroll to position [1121, 0]
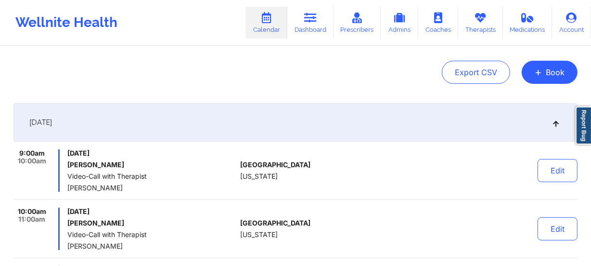
scroll to position [70, 0]
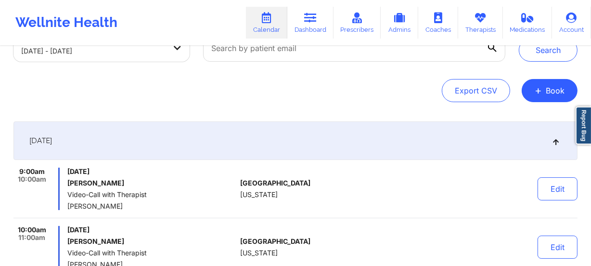
click at [451, 159] on div "[DATE]" at bounding box center [295, 140] width 564 height 39
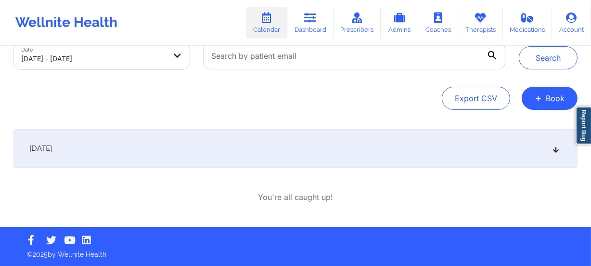
scroll to position [63, 0]
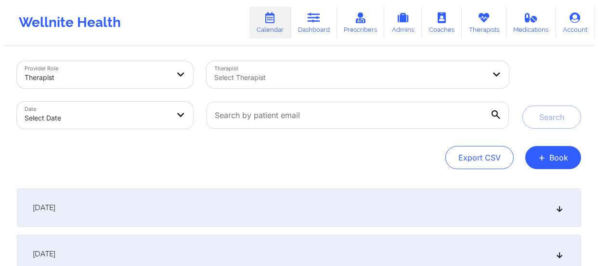
scroll to position [4, 0]
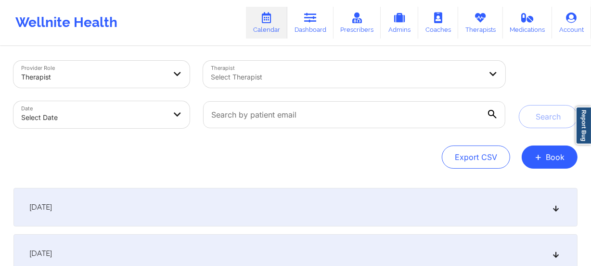
click at [116, 114] on body "Wellnite Health Calendar Dashboard Prescribers Admins Coaches Therapists Medica…" at bounding box center [295, 129] width 591 height 266
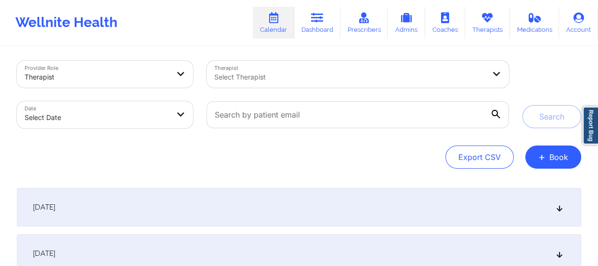
select select "2025-8"
select select "2025-9"
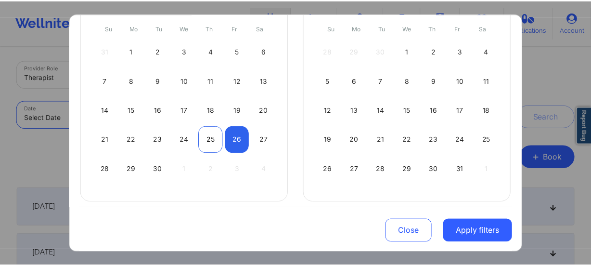
scroll to position [117, 0]
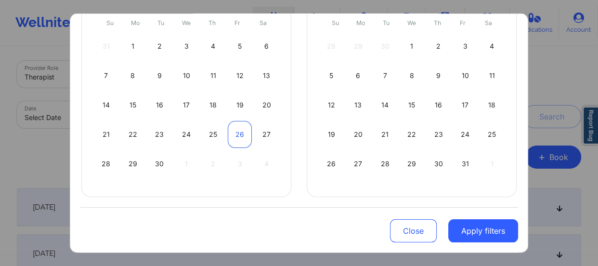
click at [233, 133] on div "26" at bounding box center [240, 134] width 25 height 27
select select "2025-8"
select select "2025-9"
click at [256, 132] on div "27" at bounding box center [266, 134] width 25 height 27
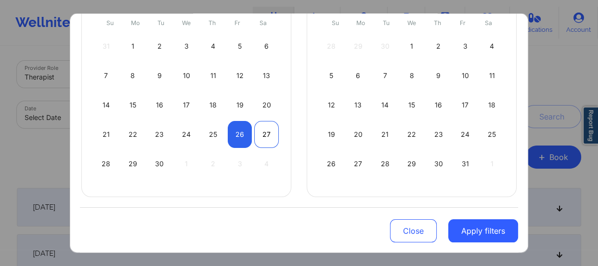
select select "2025-8"
select select "2025-9"
select select "2025-8"
select select "2025-9"
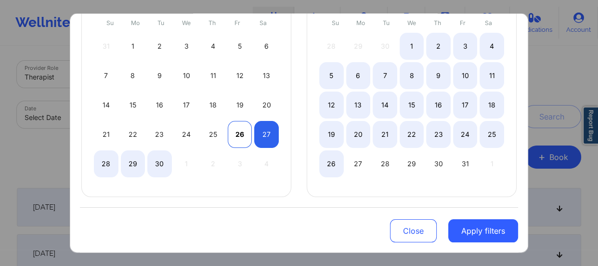
select select "2025-8"
select select "2025-9"
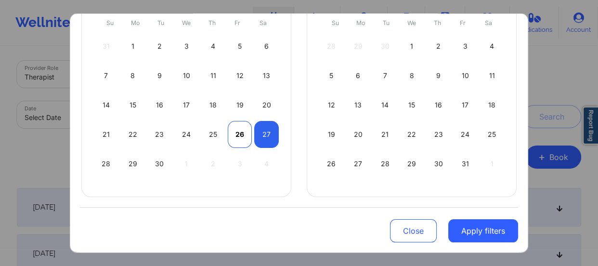
click at [239, 136] on div "26" at bounding box center [240, 134] width 25 height 27
select select "2025-8"
select select "2025-9"
select select "2025-8"
select select "2025-9"
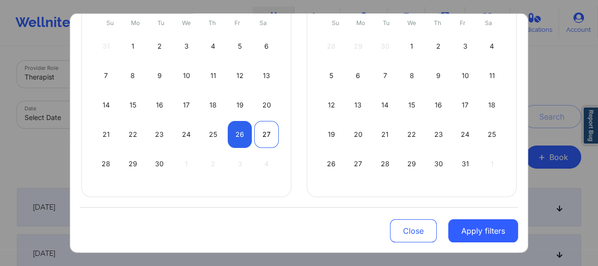
click at [258, 139] on div "27" at bounding box center [266, 134] width 25 height 27
select select "2025-8"
select select "2025-9"
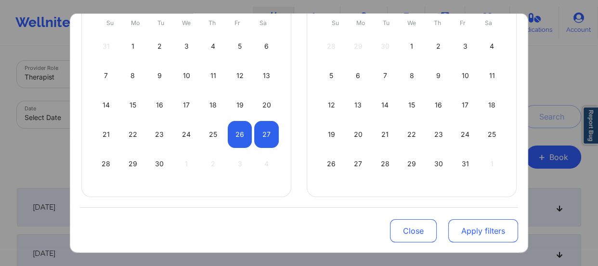
click at [474, 235] on button "Apply filters" at bounding box center [483, 230] width 70 height 23
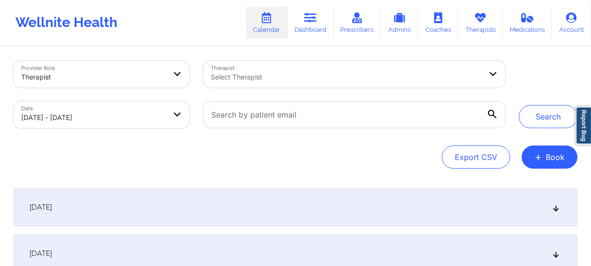
click at [293, 72] on div at bounding box center [346, 77] width 271 height 12
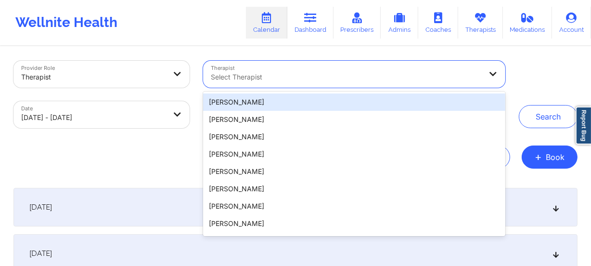
paste input "[PERSON_NAME]"
type input "[PERSON_NAME]"
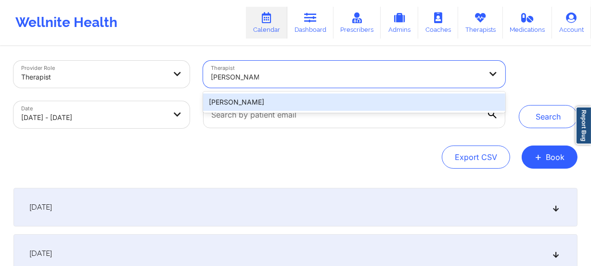
click at [383, 96] on div "[PERSON_NAME]" at bounding box center [354, 101] width 302 height 17
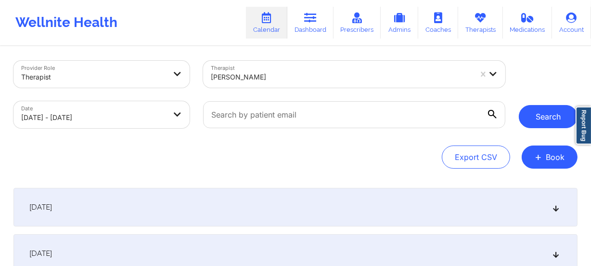
click at [534, 114] on button "Search" at bounding box center [548, 116] width 59 height 23
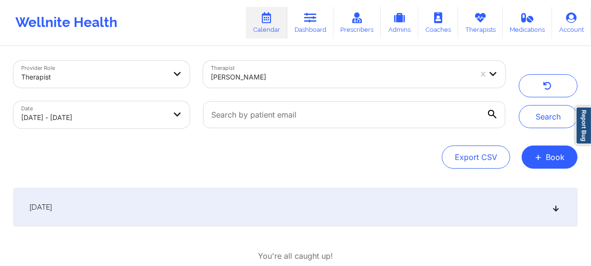
click at [356, 197] on div "[DATE]" at bounding box center [295, 207] width 564 height 39
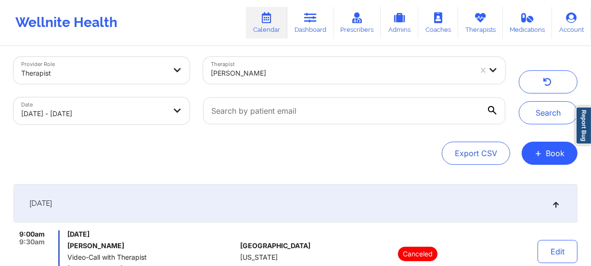
scroll to position [0, 0]
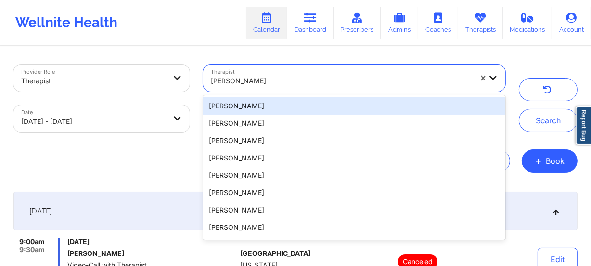
click at [302, 77] on div at bounding box center [341, 81] width 261 height 12
paste input "[PERSON_NAME]"
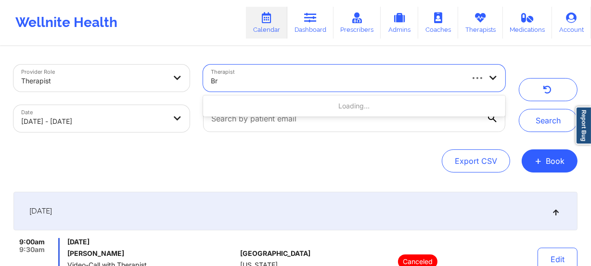
type input "B"
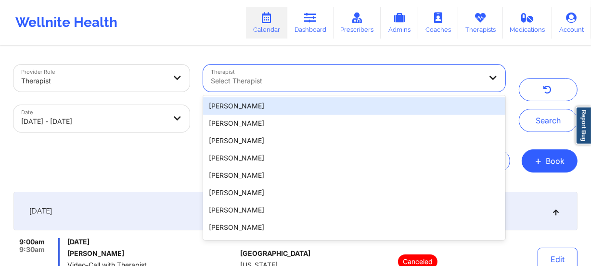
paste input "[PERSON_NAME]"
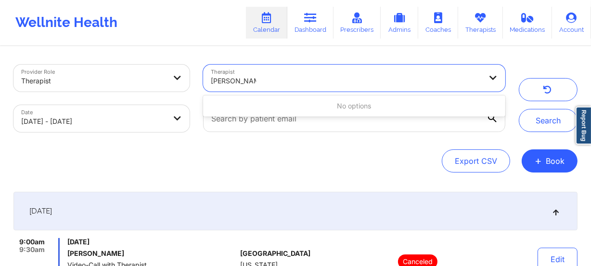
type input "[PERSON_NAME]"
paste input "[PERSON_NAME]"
type input "[PERSON_NAME]"
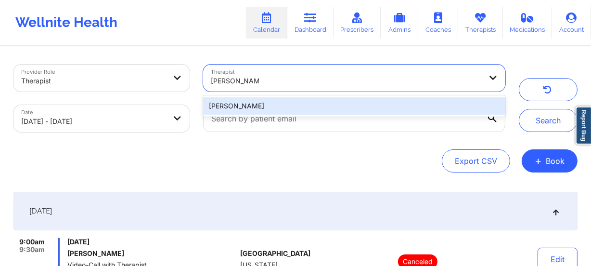
click at [303, 105] on div "[PERSON_NAME]" at bounding box center [354, 105] width 302 height 17
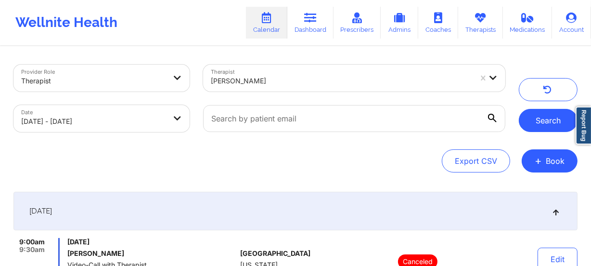
click at [533, 119] on button "Search" at bounding box center [548, 120] width 59 height 23
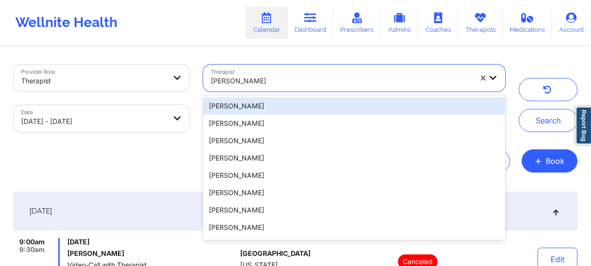
click at [278, 74] on div "[PERSON_NAME]" at bounding box center [341, 80] width 261 height 21
paste input "[PERSON_NAME]"
type input "[PERSON_NAME]"
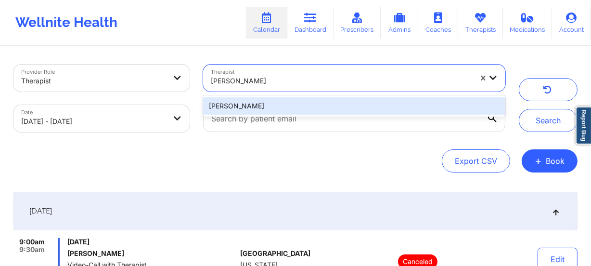
click at [339, 105] on div "[PERSON_NAME]" at bounding box center [354, 105] width 302 height 17
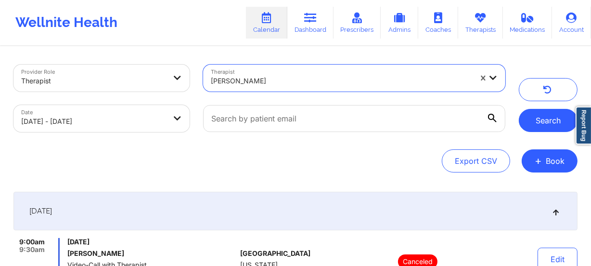
click at [552, 125] on button "Search" at bounding box center [548, 120] width 59 height 23
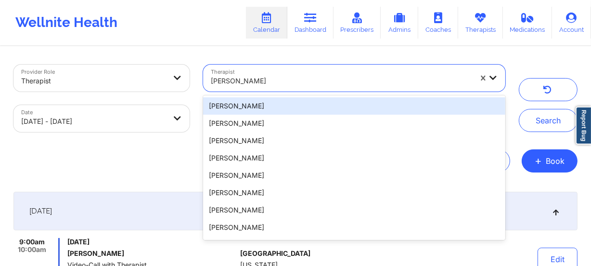
click at [301, 79] on div at bounding box center [341, 81] width 261 height 12
paste input "[PERSON_NAME]"
type input "[PERSON_NAME]"
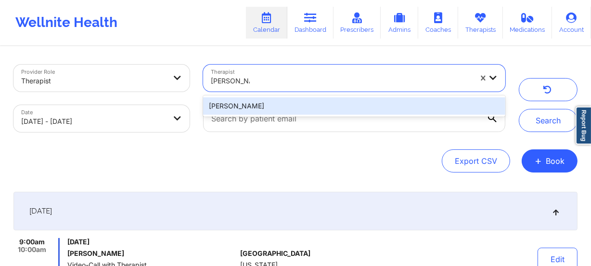
click at [294, 104] on div "[PERSON_NAME]" at bounding box center [354, 105] width 302 height 17
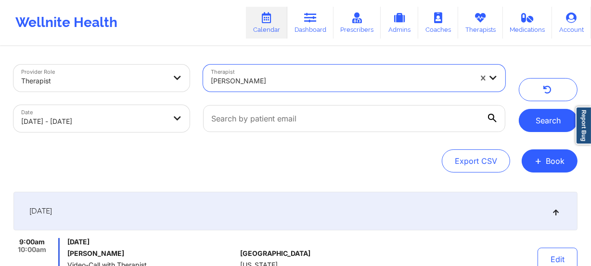
click at [538, 120] on button "Search" at bounding box center [548, 120] width 59 height 23
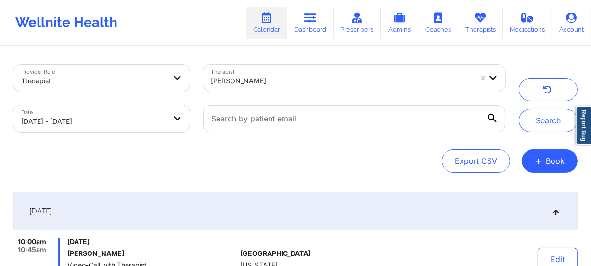
click at [271, 81] on div at bounding box center [341, 81] width 261 height 12
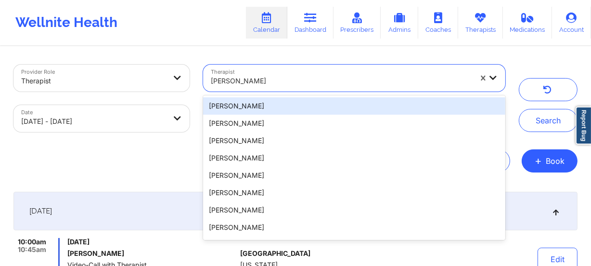
paste input "[PERSON_NAME]"
type input "[PERSON_NAME]"
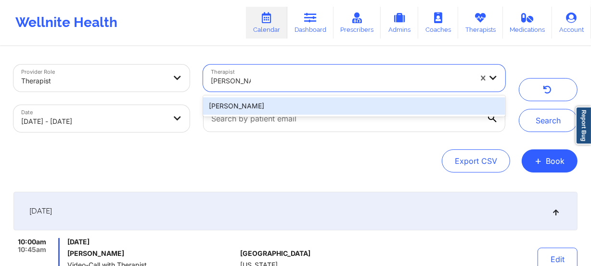
click at [270, 106] on div "[PERSON_NAME]" at bounding box center [354, 105] width 302 height 17
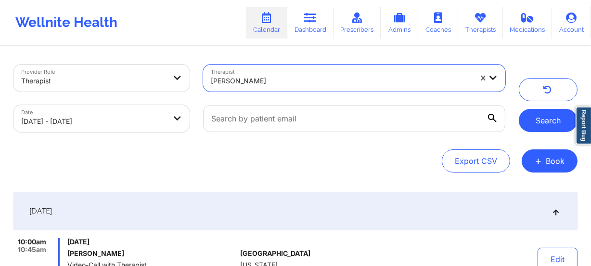
click at [534, 123] on button "Search" at bounding box center [548, 120] width 59 height 23
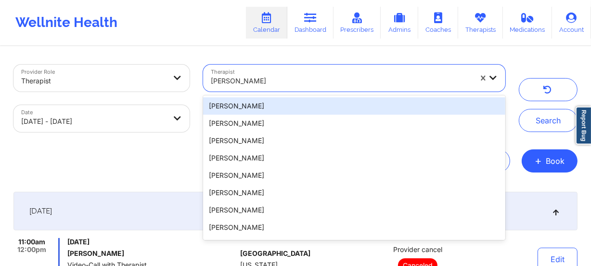
click at [291, 82] on div at bounding box center [341, 81] width 261 height 12
paste input "[PERSON_NAME]"
type input "[PERSON_NAME]"
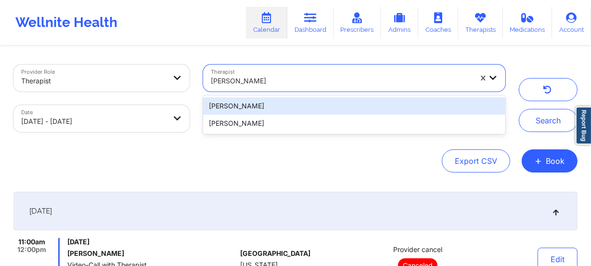
click at [292, 105] on div "[PERSON_NAME]" at bounding box center [354, 105] width 302 height 17
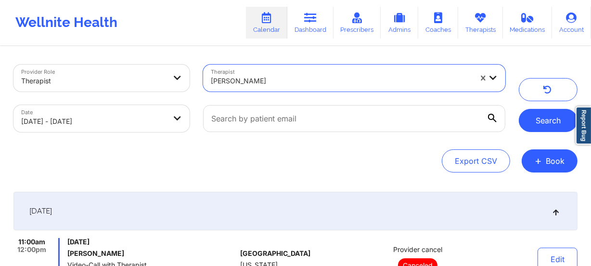
click at [551, 129] on button "Search" at bounding box center [548, 120] width 59 height 23
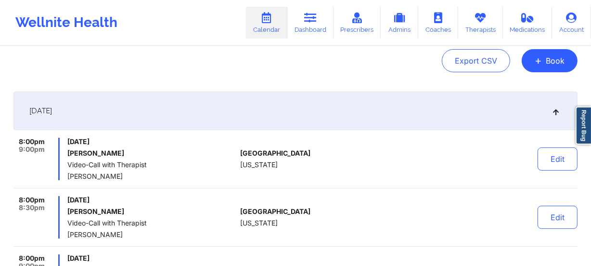
scroll to position [131, 0]
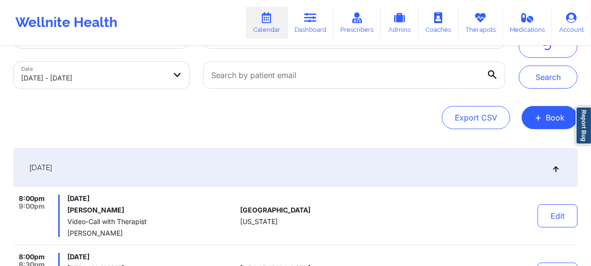
click at [554, 158] on div "[DATE]" at bounding box center [295, 167] width 564 height 39
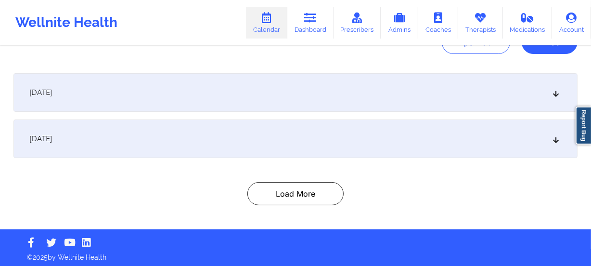
scroll to position [121, 0]
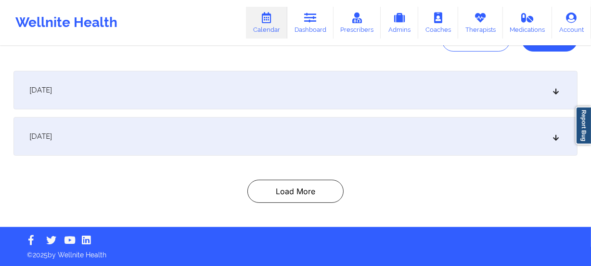
click at [362, 146] on div "[DATE]" at bounding box center [295, 136] width 564 height 39
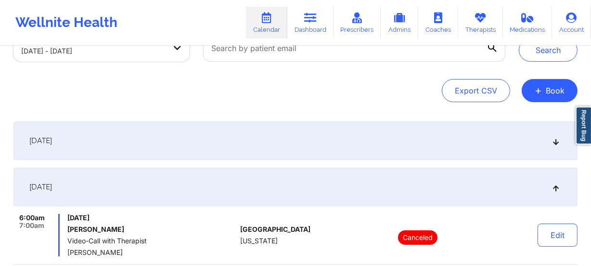
scroll to position [0, 0]
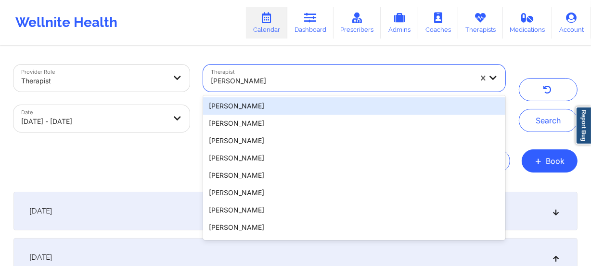
click at [292, 81] on div at bounding box center [341, 81] width 261 height 12
paste input "[PERSON_NAME]"
type input "[PERSON_NAME]"
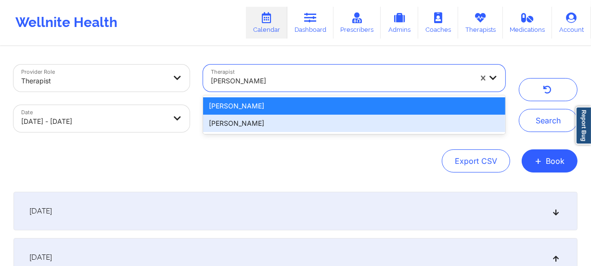
click at [274, 117] on div "[PERSON_NAME]" at bounding box center [354, 123] width 302 height 17
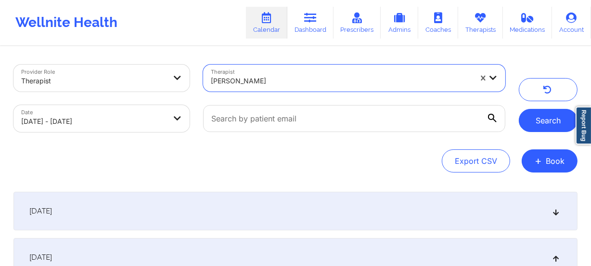
click at [538, 115] on button "Search" at bounding box center [548, 120] width 59 height 23
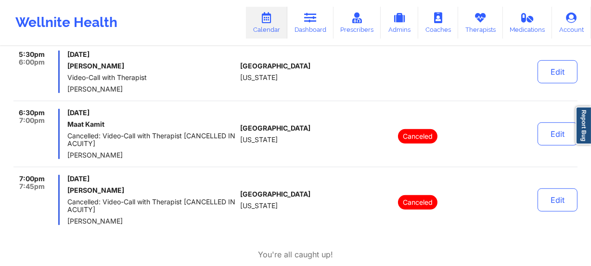
scroll to position [437, 0]
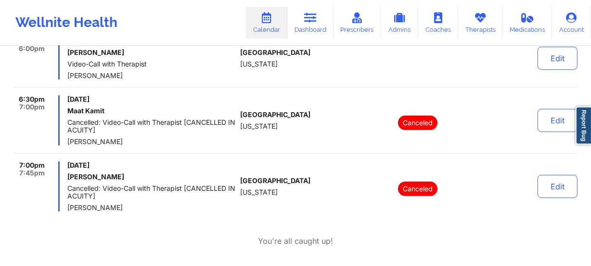
click at [312, 162] on div "[GEOGRAPHIC_DATA] [US_STATE]" at bounding box center [293, 186] width 107 height 50
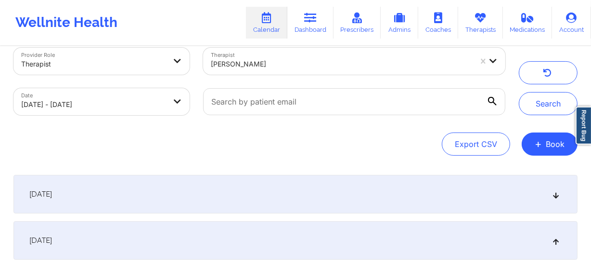
scroll to position [0, 0]
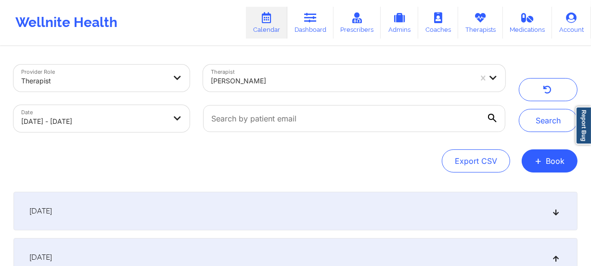
click at [298, 72] on div "[PERSON_NAME]" at bounding box center [341, 80] width 261 height 21
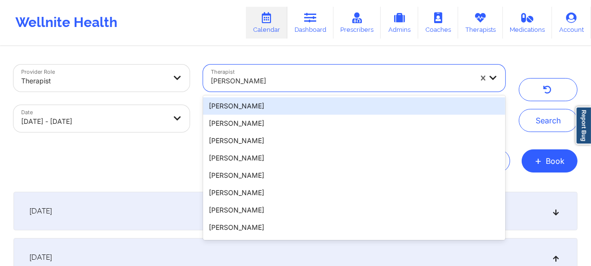
paste input "[PERSON_NAME]"
type input "[PERSON_NAME]"
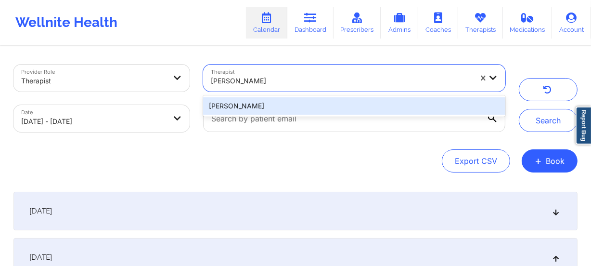
click at [291, 106] on div "[PERSON_NAME]" at bounding box center [354, 105] width 302 height 17
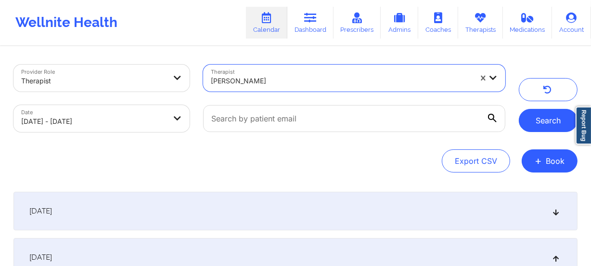
click at [544, 125] on button "Search" at bounding box center [548, 120] width 59 height 23
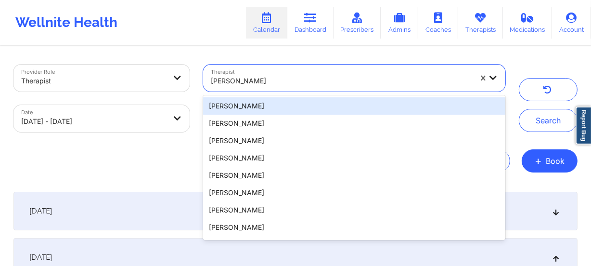
click at [302, 77] on div at bounding box center [341, 81] width 261 height 12
paste input "[PERSON_NAME]"
type input "[PERSON_NAME]"
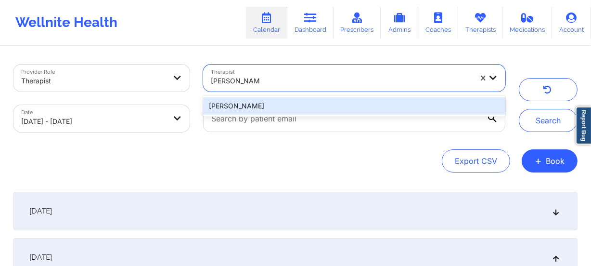
click at [294, 107] on div "[PERSON_NAME]" at bounding box center [354, 105] width 302 height 17
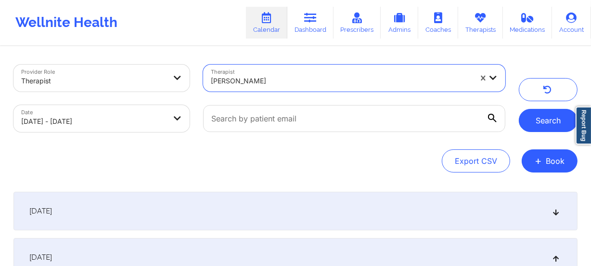
click at [549, 117] on button "Search" at bounding box center [548, 120] width 59 height 23
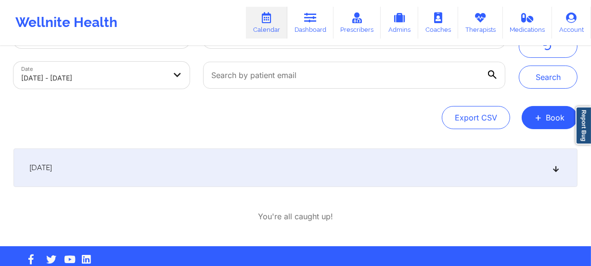
click at [477, 172] on div "[DATE]" at bounding box center [295, 167] width 564 height 39
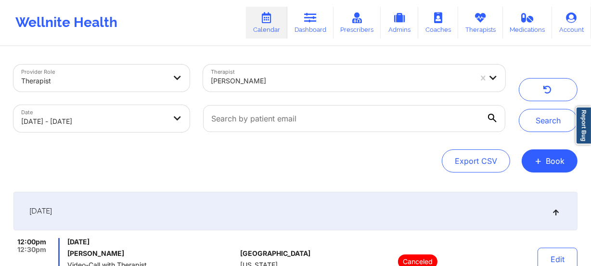
click at [284, 77] on div at bounding box center [341, 81] width 261 height 12
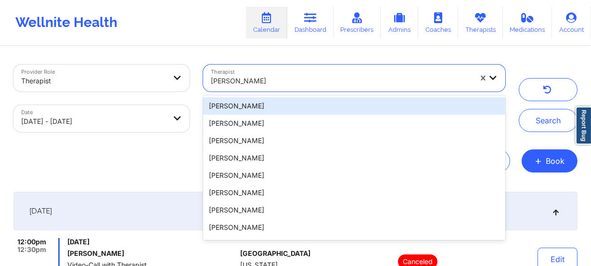
paste input "[PERSON_NAME]"
type input "[PERSON_NAME]"
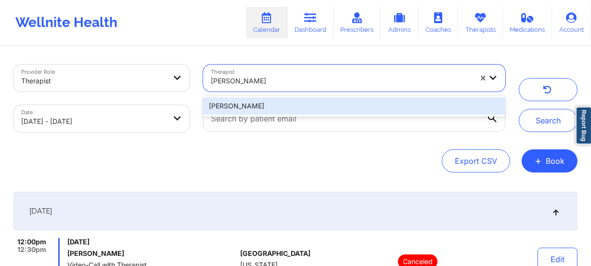
click at [294, 108] on div "[PERSON_NAME]" at bounding box center [354, 105] width 302 height 17
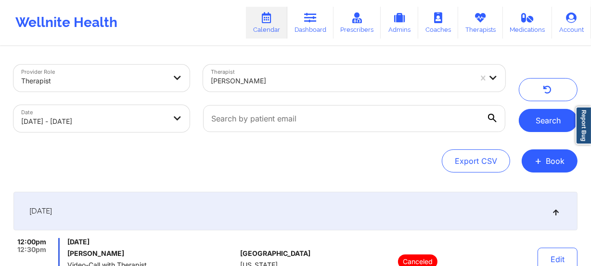
click at [530, 126] on button "Search" at bounding box center [548, 120] width 59 height 23
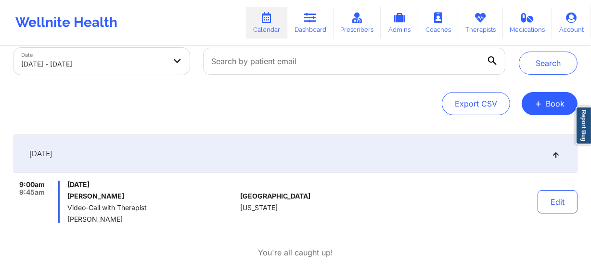
scroll to position [113, 0]
